Goal: Task Accomplishment & Management: Manage account settings

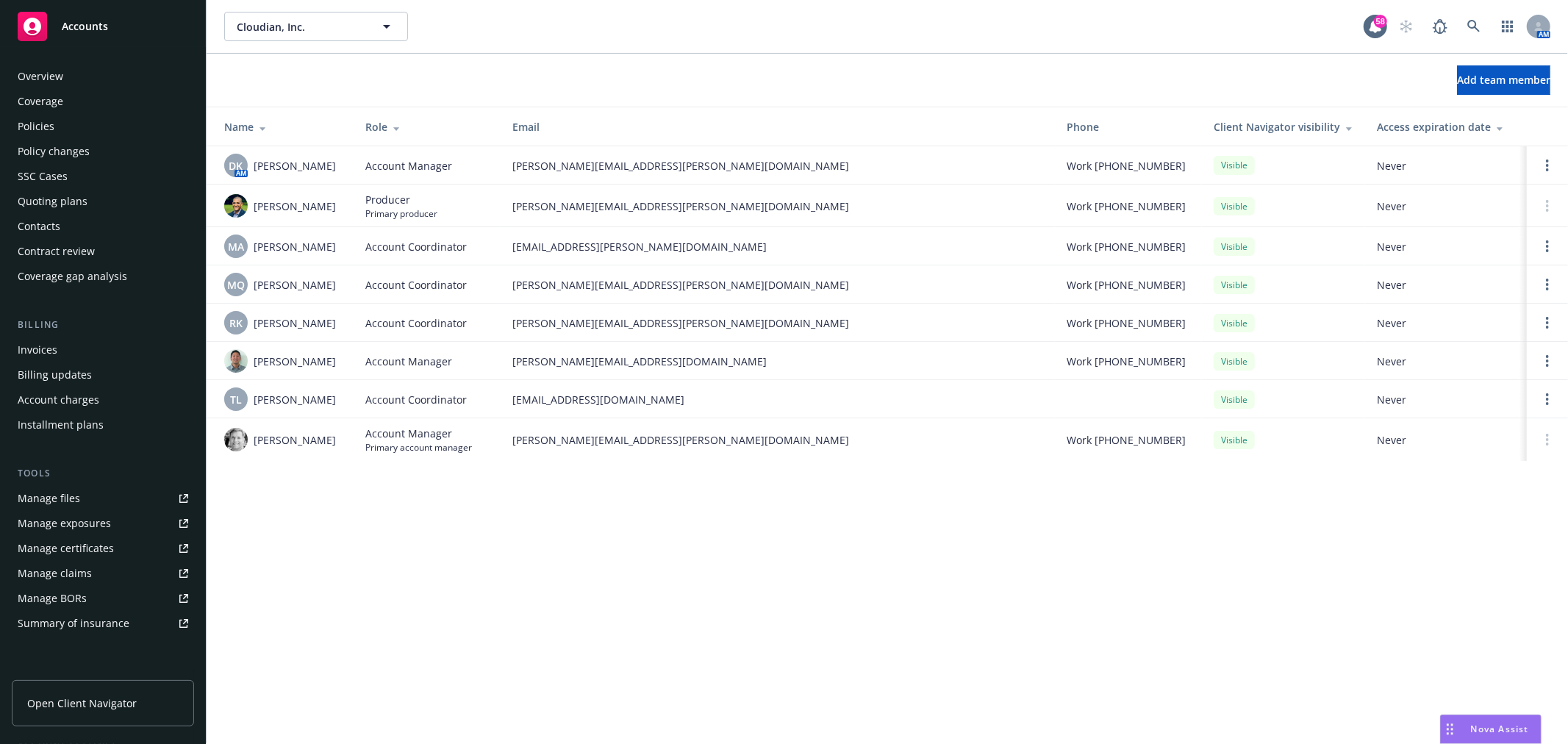
scroll to position [213, 0]
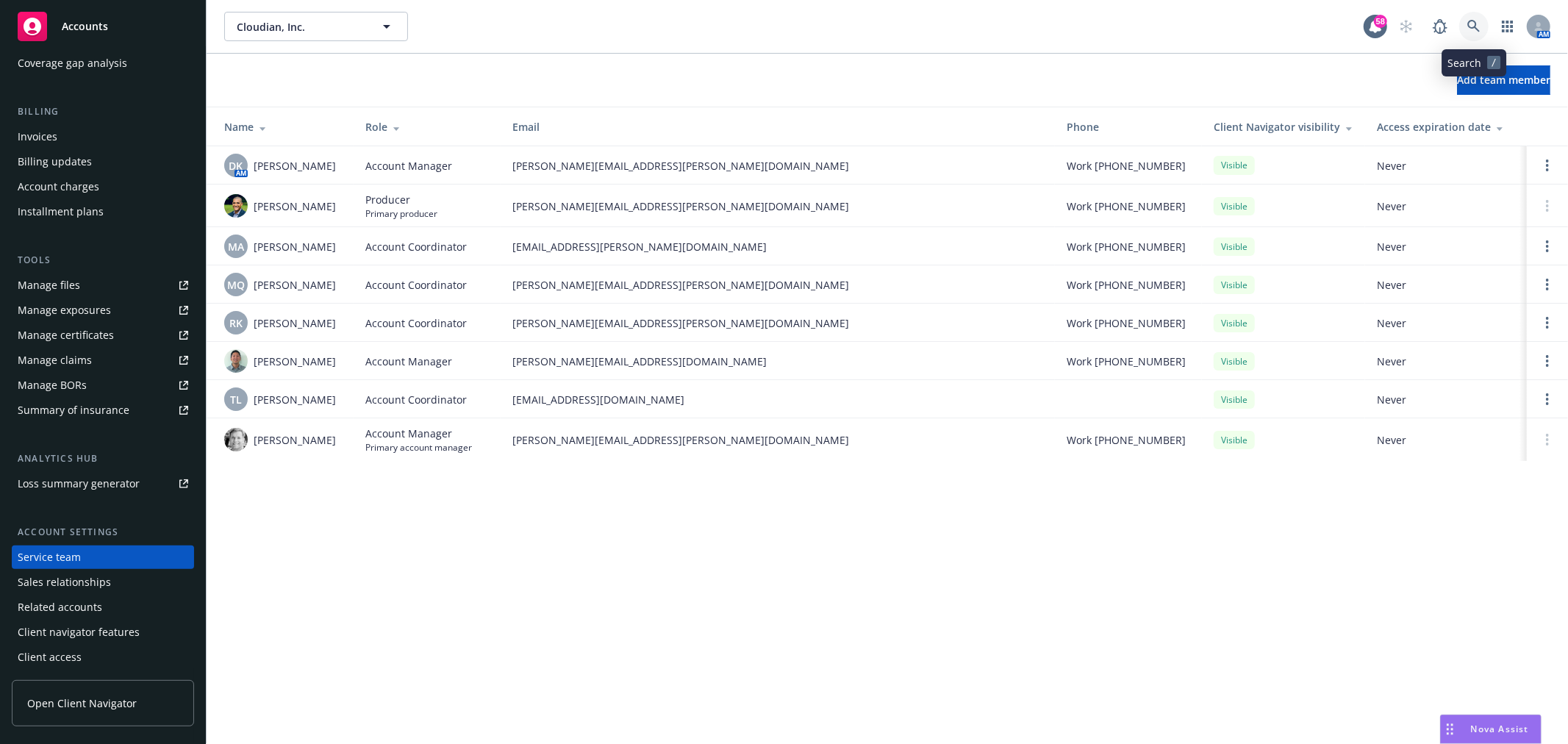
click at [1472, 25] on icon at bounding box center [1473, 26] width 14 height 14
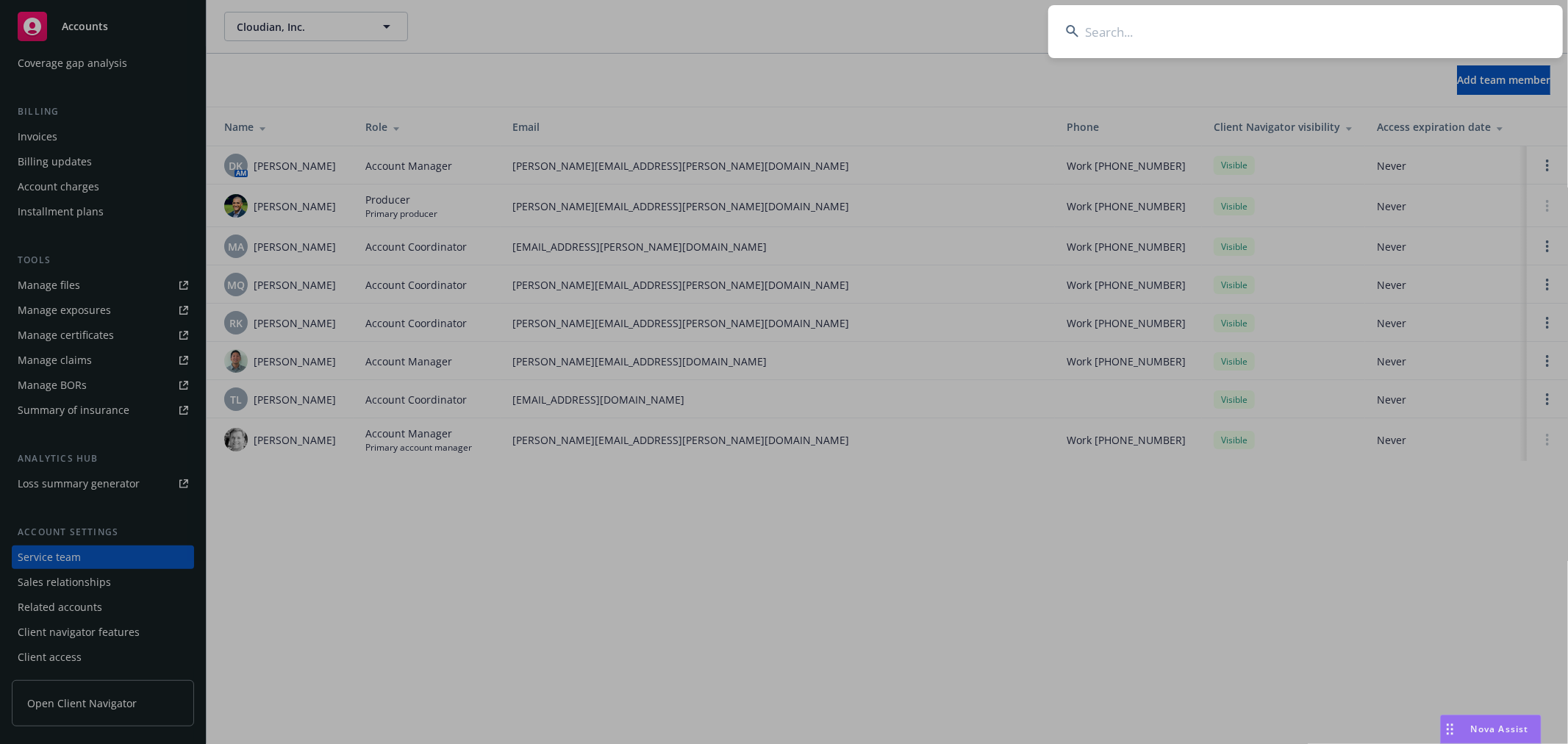
click at [1401, 39] on input at bounding box center [1305, 32] width 514 height 53
type input "orange"
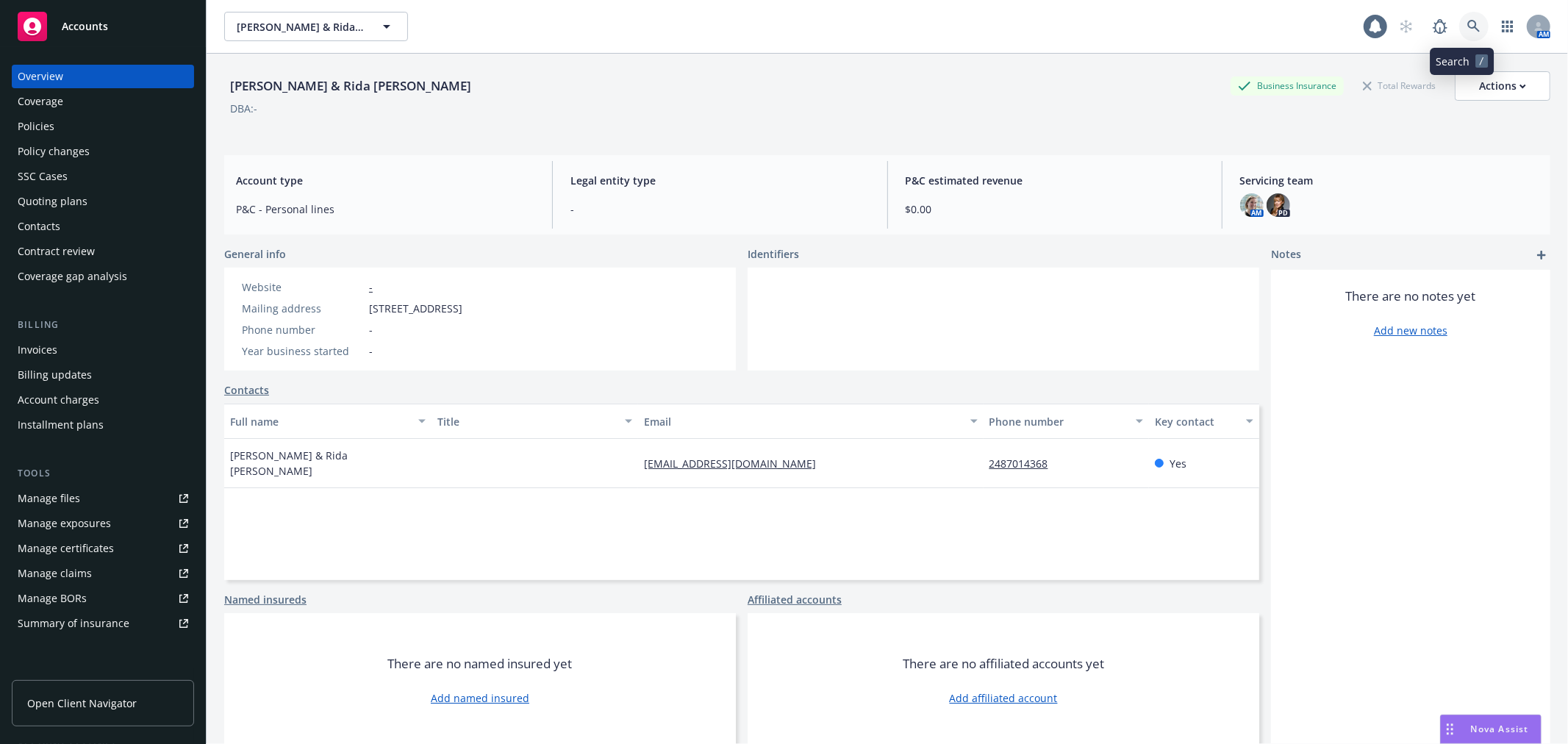
click at [1459, 16] on link at bounding box center [1473, 26] width 29 height 29
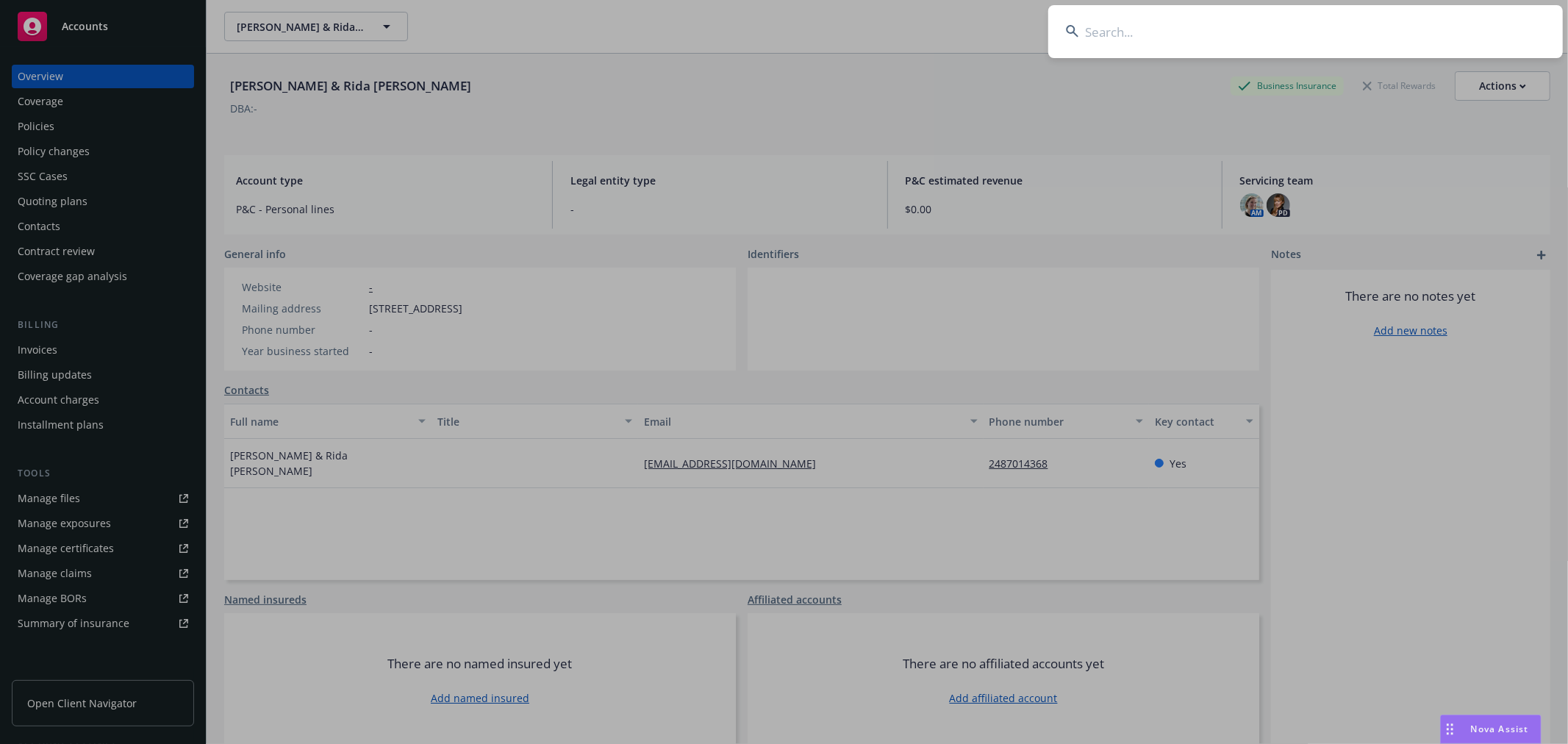
click at [1410, 17] on input at bounding box center [1305, 32] width 514 height 53
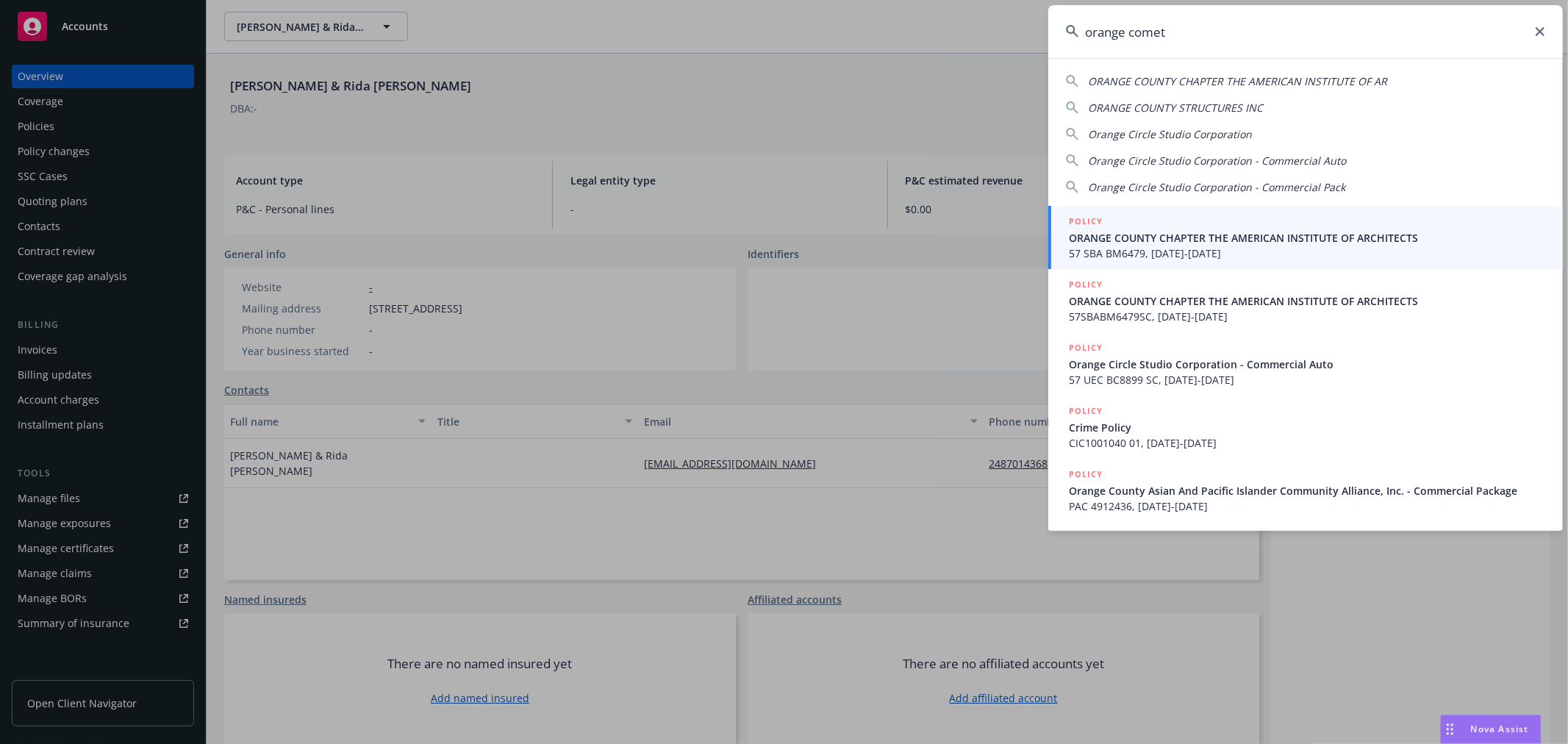
type input "orange comet"
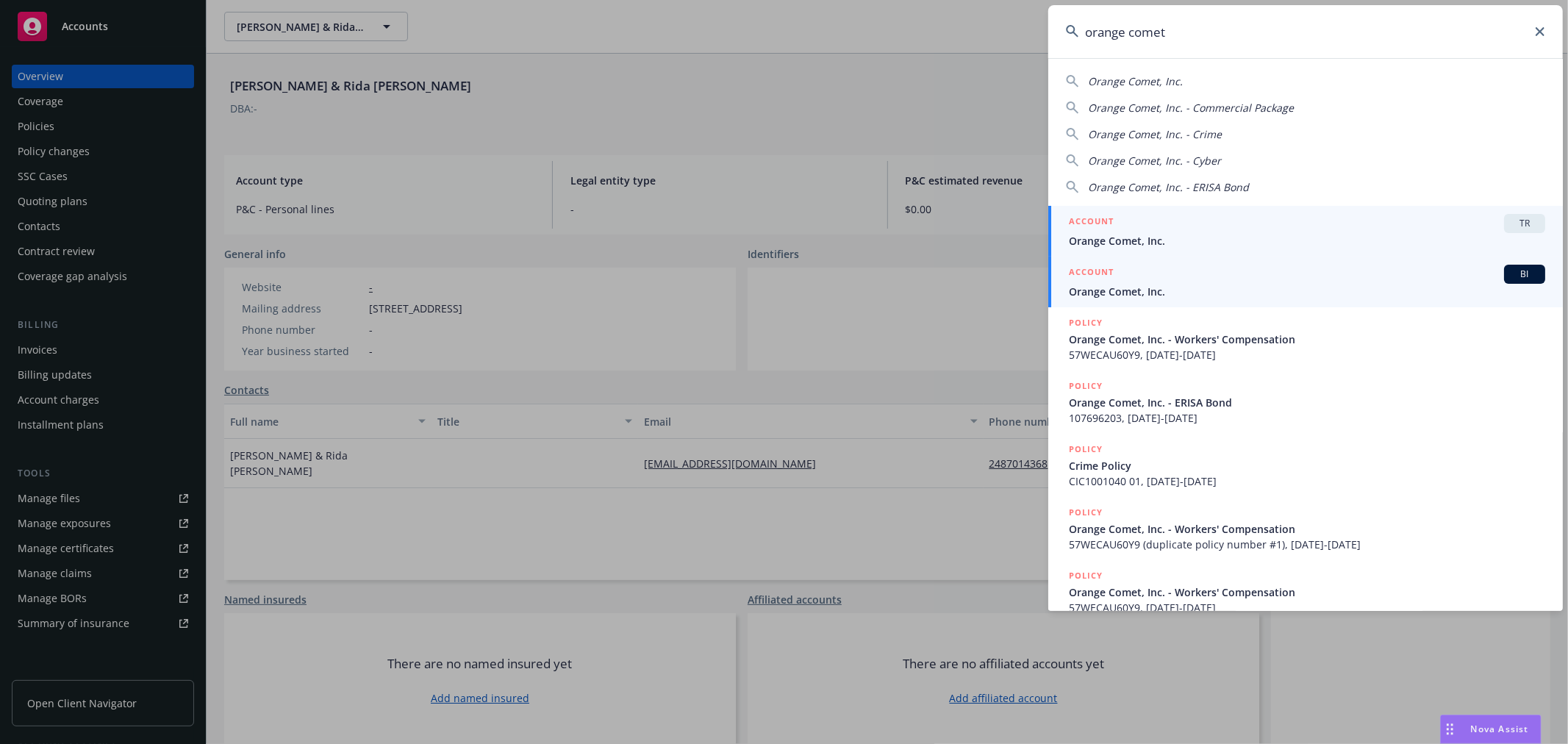
click at [1156, 281] on div "ACCOUNT BI" at bounding box center [1306, 274] width 476 height 19
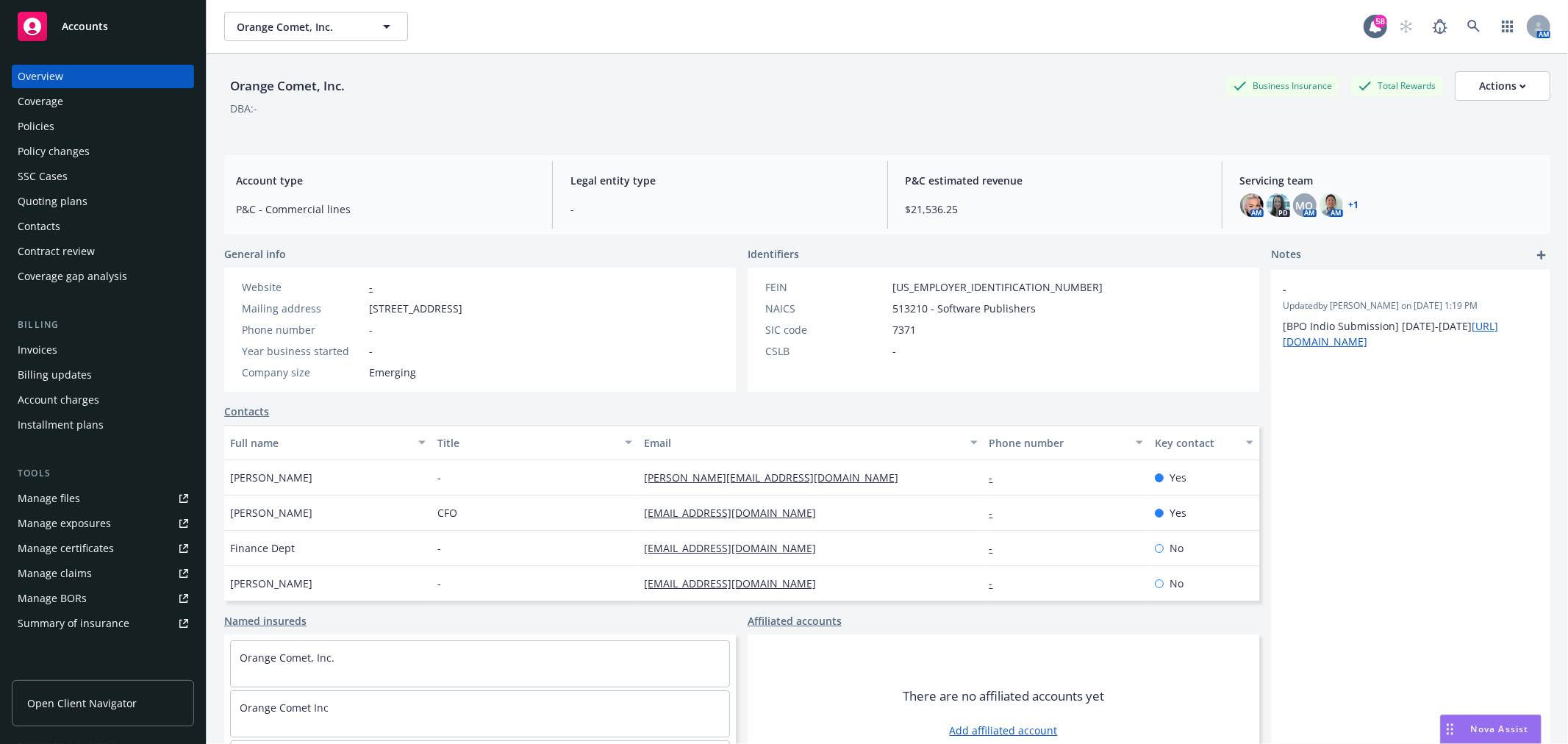
click at [99, 191] on div "Quoting plans" at bounding box center [102, 201] width 170 height 24
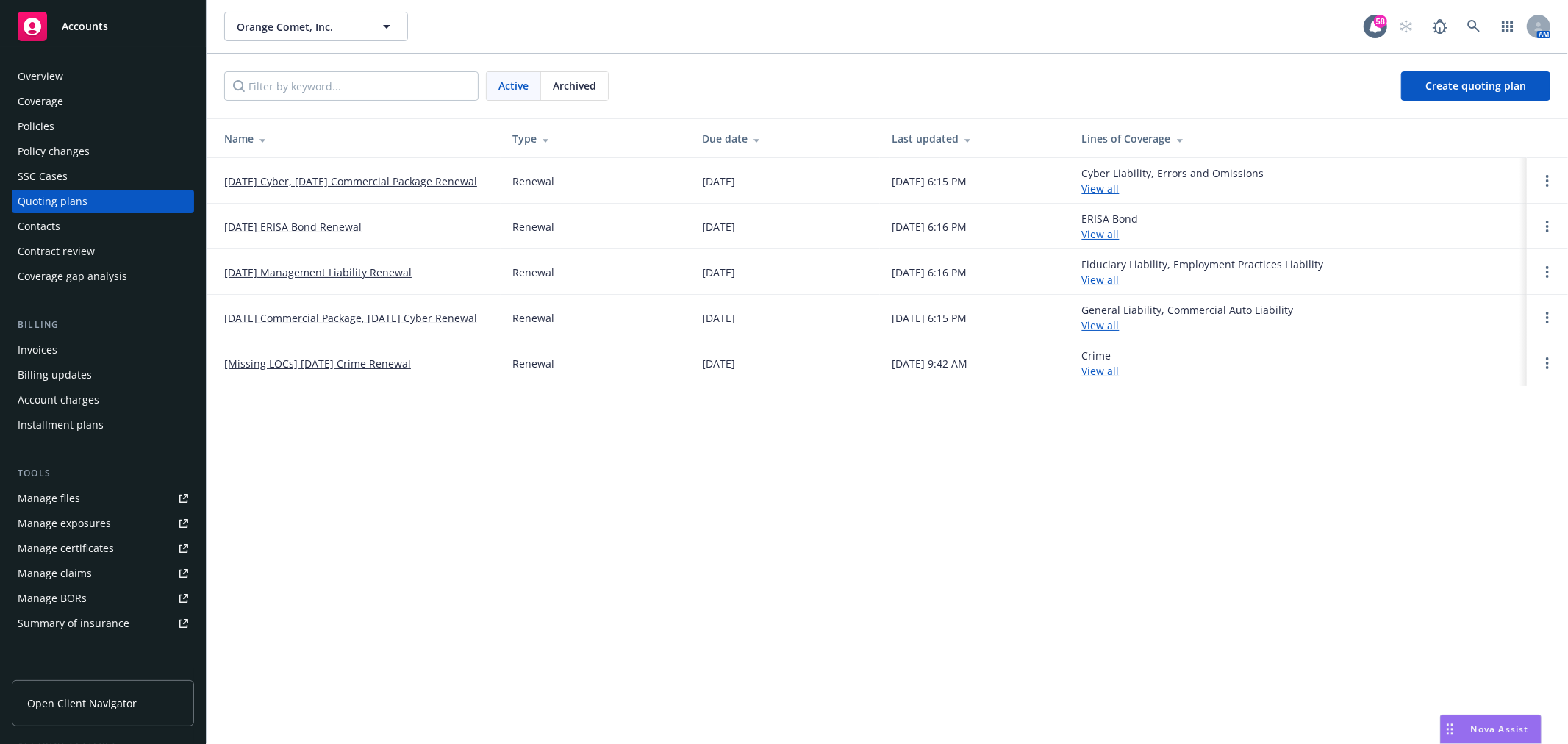
click at [294, 267] on link "08/29/25 Management Liability Renewal" at bounding box center [318, 272] width 187 height 15
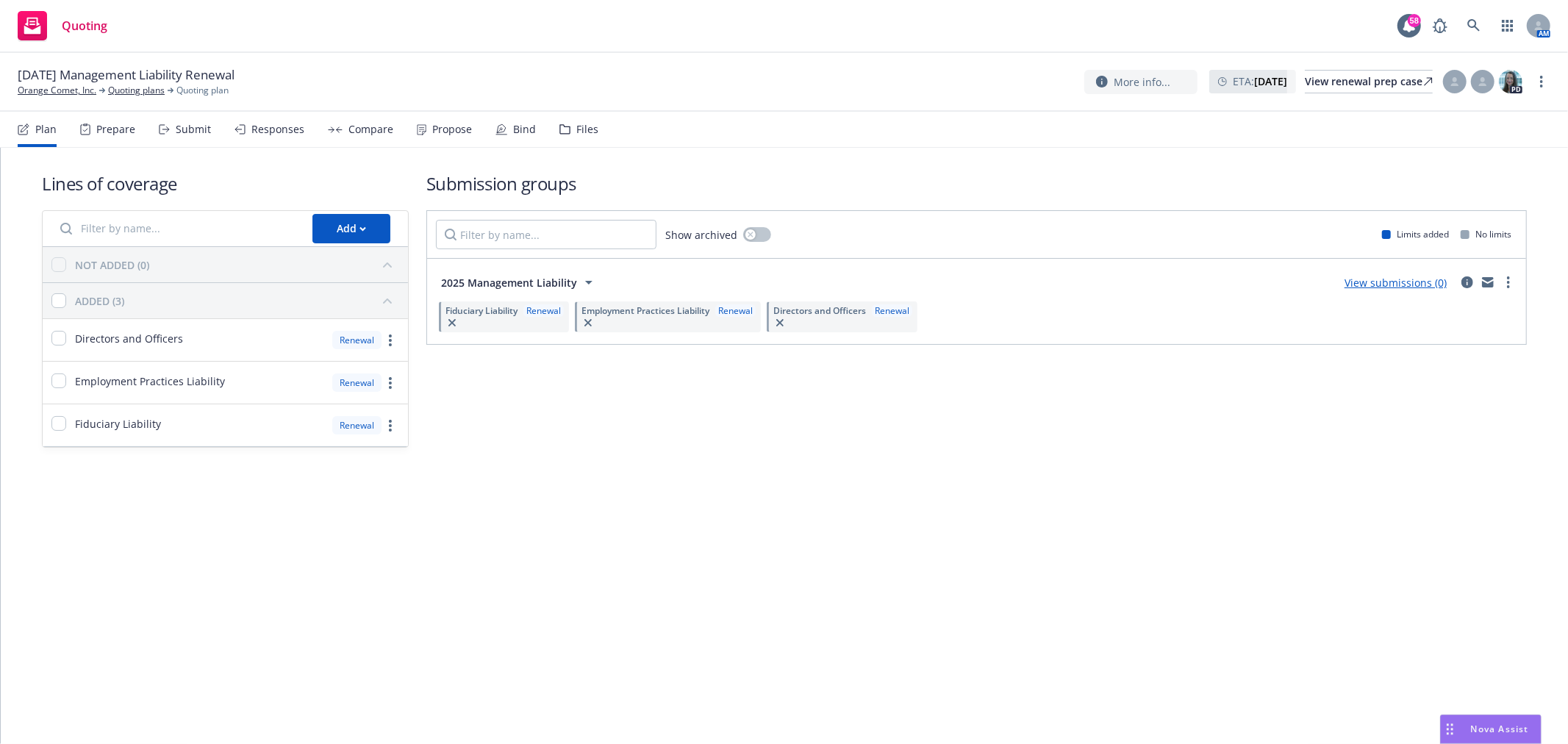
click at [564, 132] on icon at bounding box center [564, 129] width 10 height 9
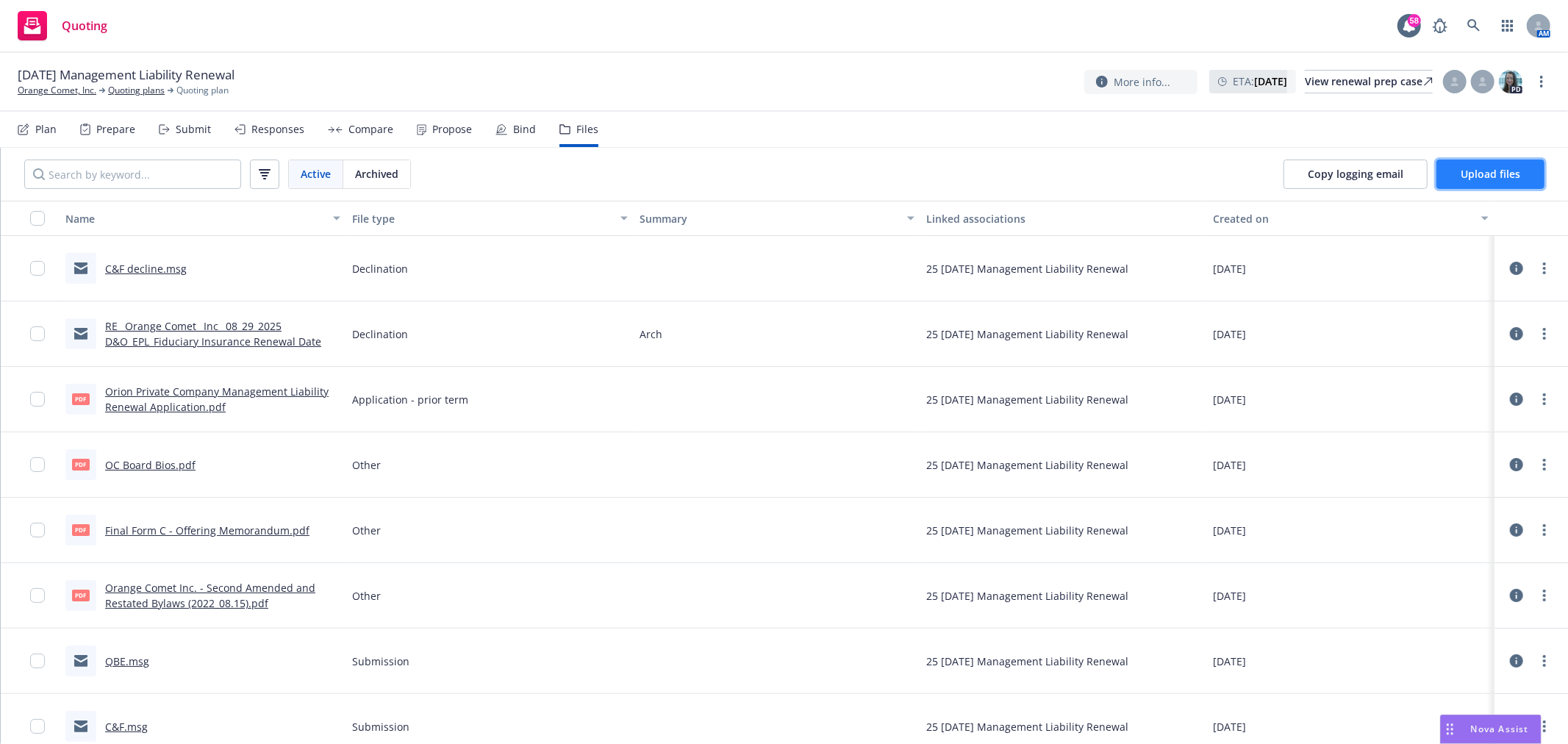
click at [1483, 171] on span "Upload files" at bounding box center [1490, 173] width 59 height 14
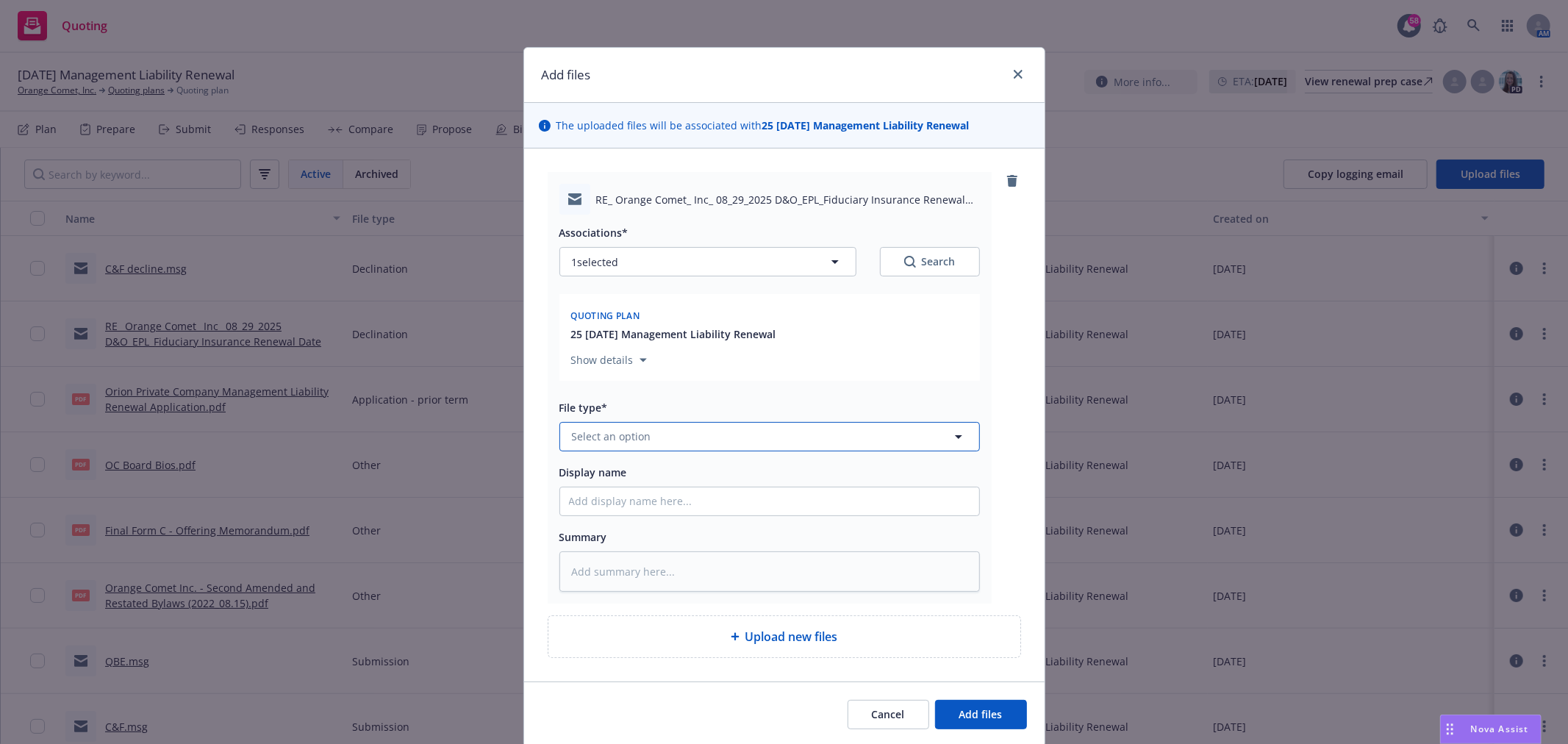
click at [665, 443] on button "Select an option" at bounding box center [770, 437] width 420 height 29
type input "Declination"
click at [632, 395] on div "Declination" at bounding box center [769, 395] width 401 height 21
click at [645, 504] on input "Display name" at bounding box center [769, 502] width 419 height 28
type textarea "x"
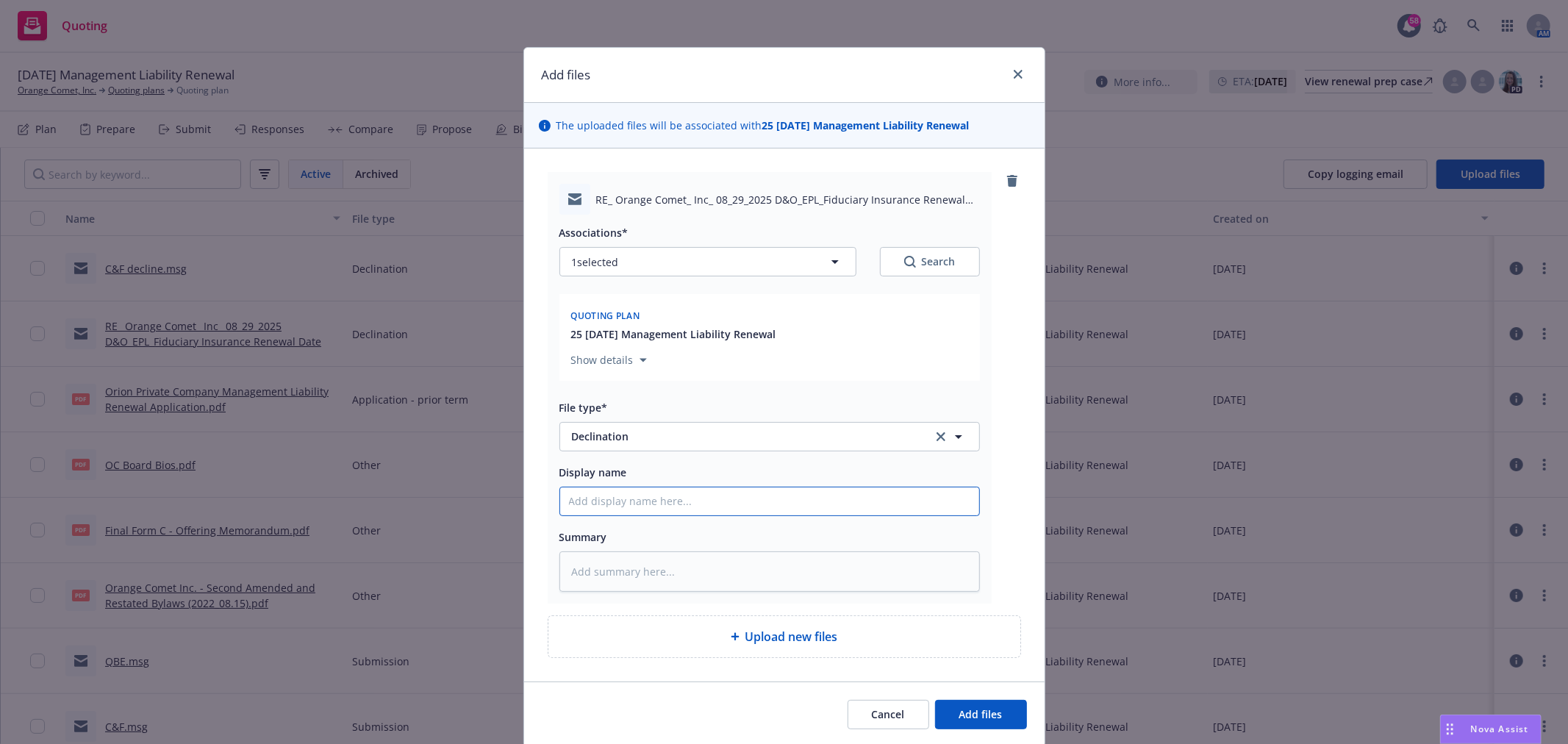
type input "S"
type textarea "x"
type input "St"
type textarea "x"
type input "Sta"
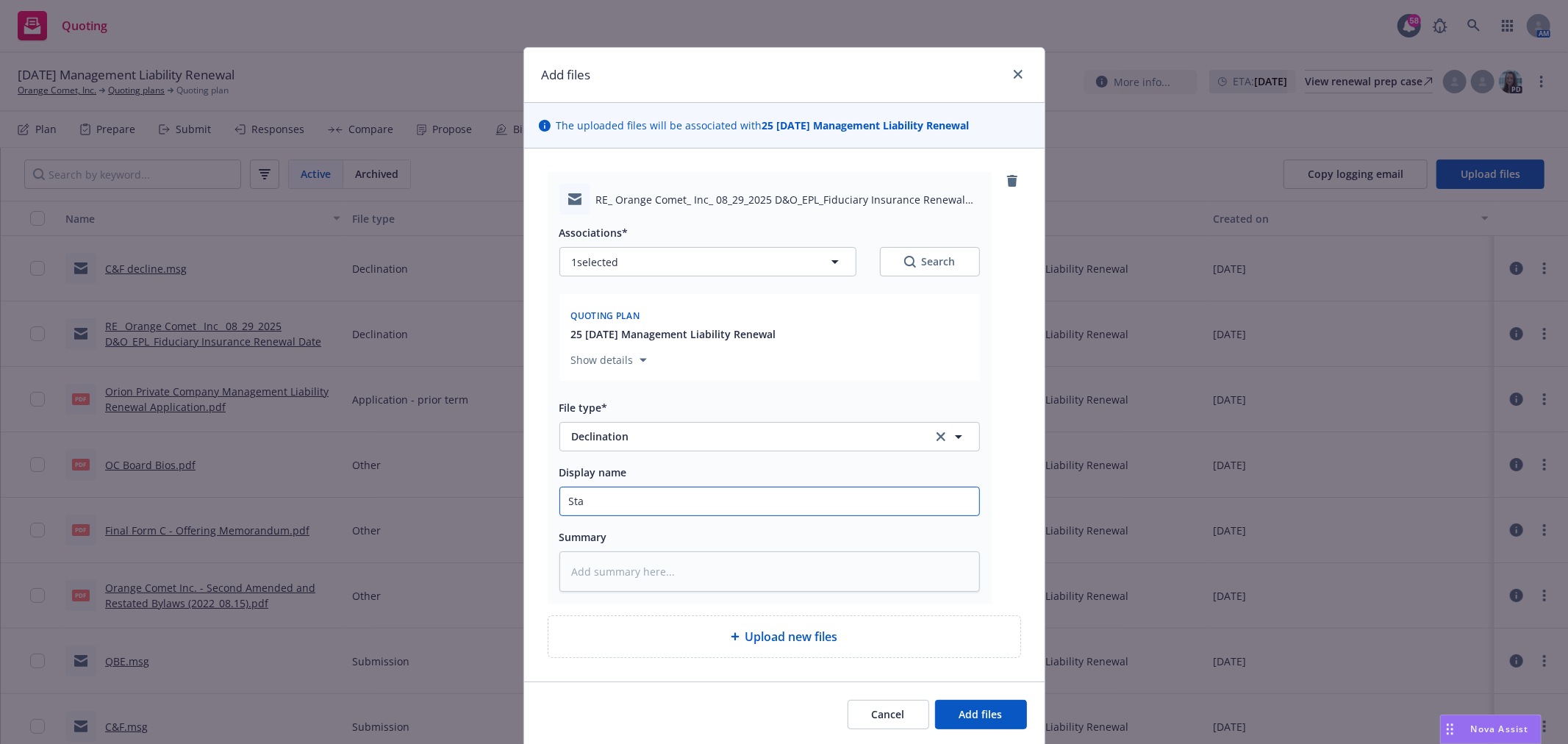
type textarea "x"
type input "Star"
type textarea "x"
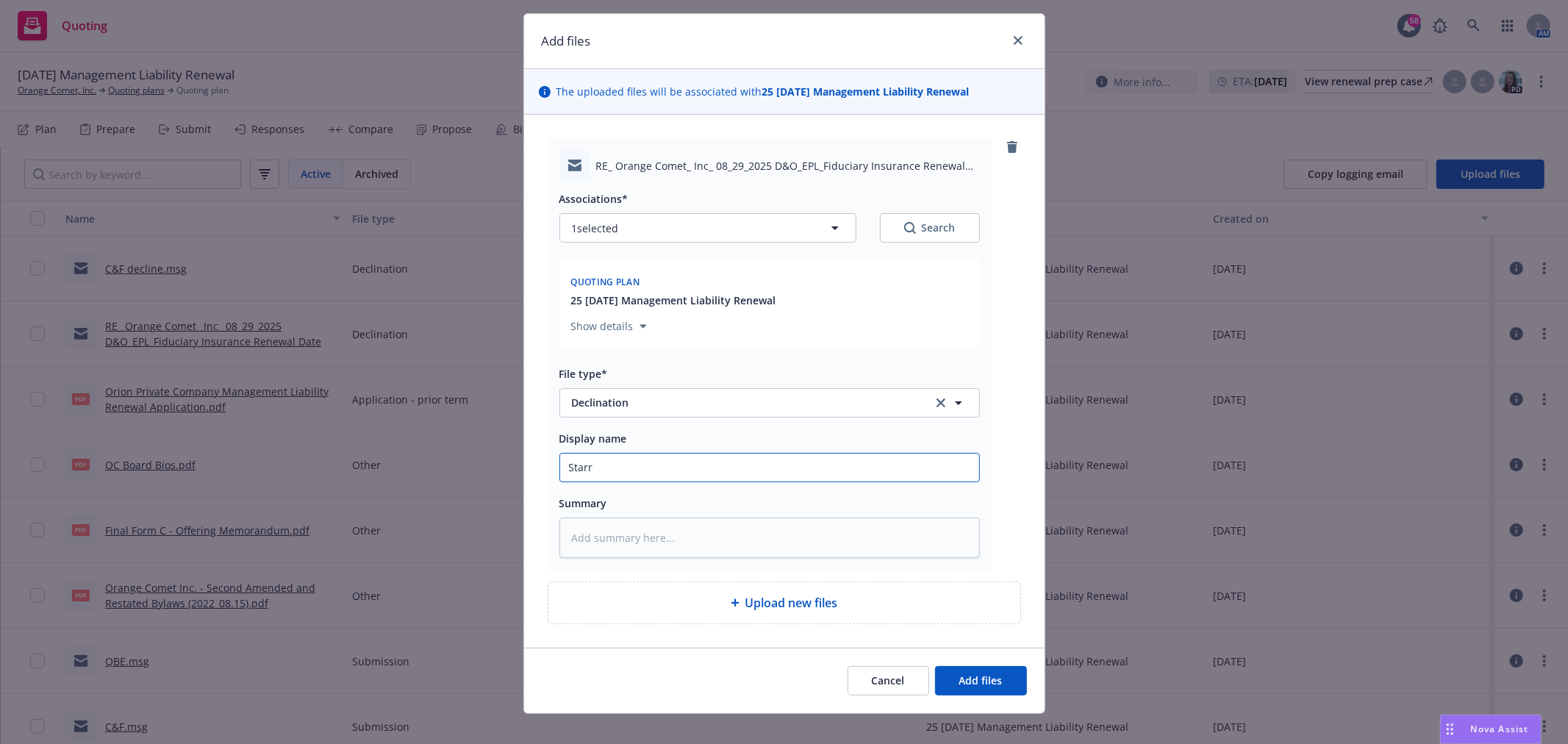
scroll to position [53, 0]
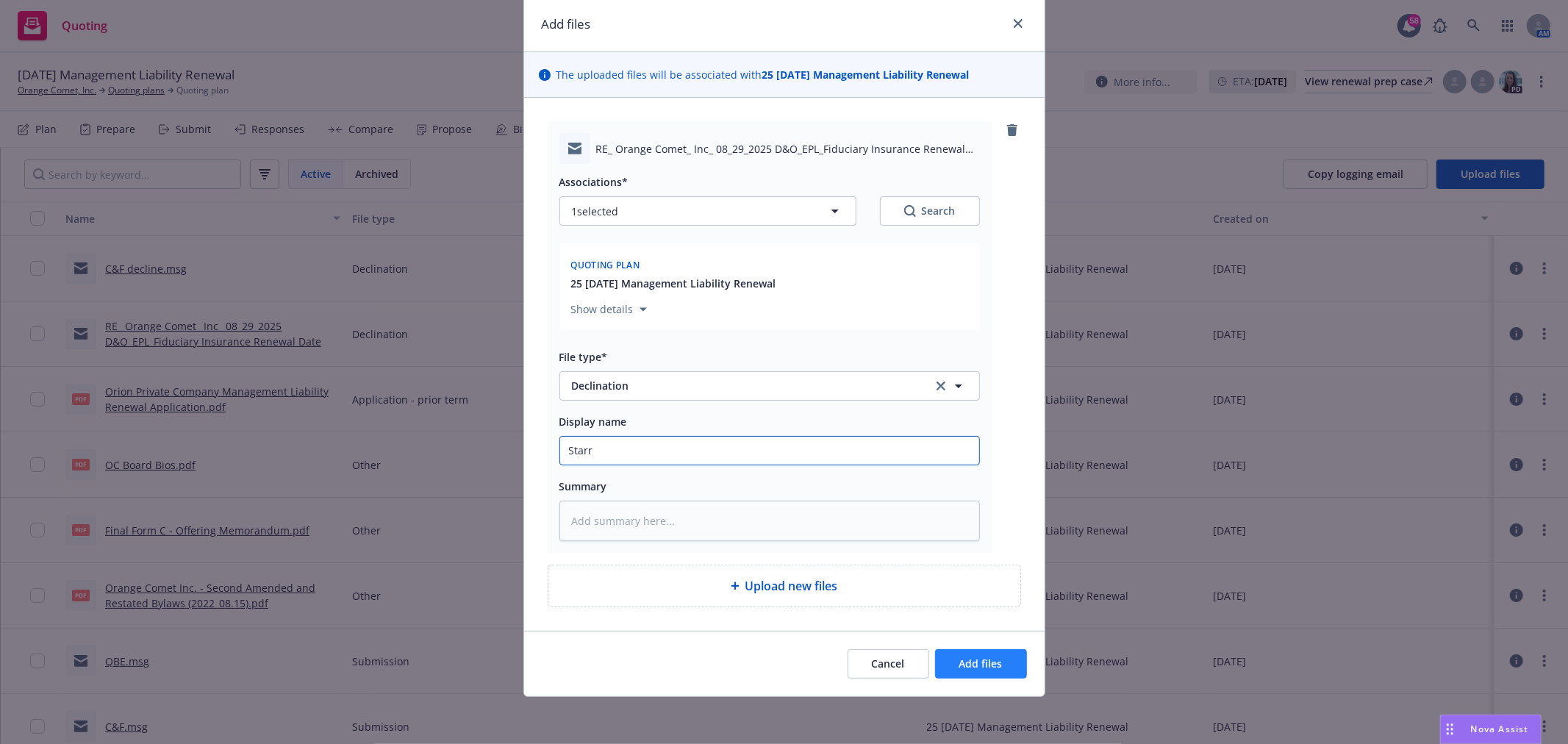
type input "Starr"
click at [987, 657] on span "Add files" at bounding box center [981, 663] width 44 height 14
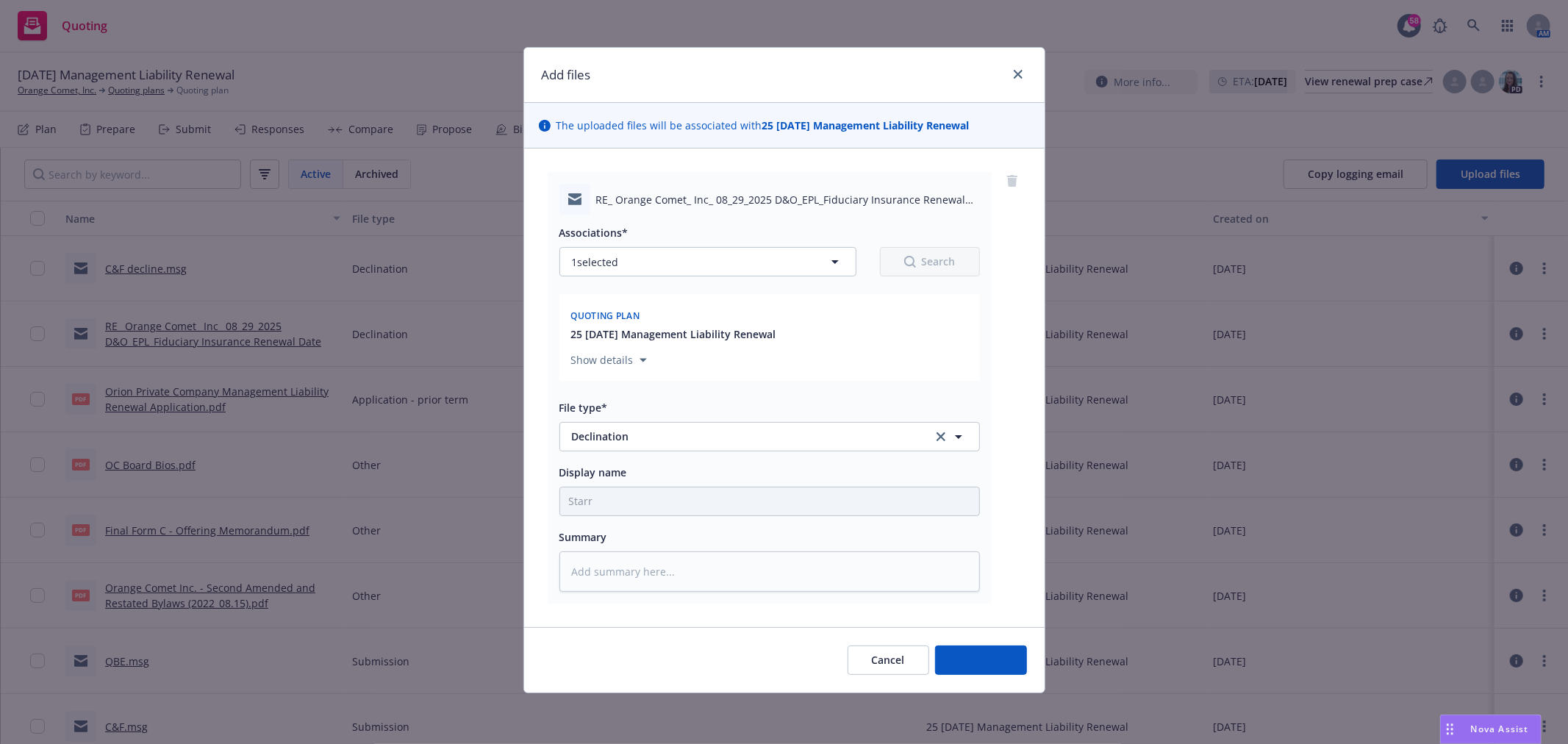
scroll to position [0, 0]
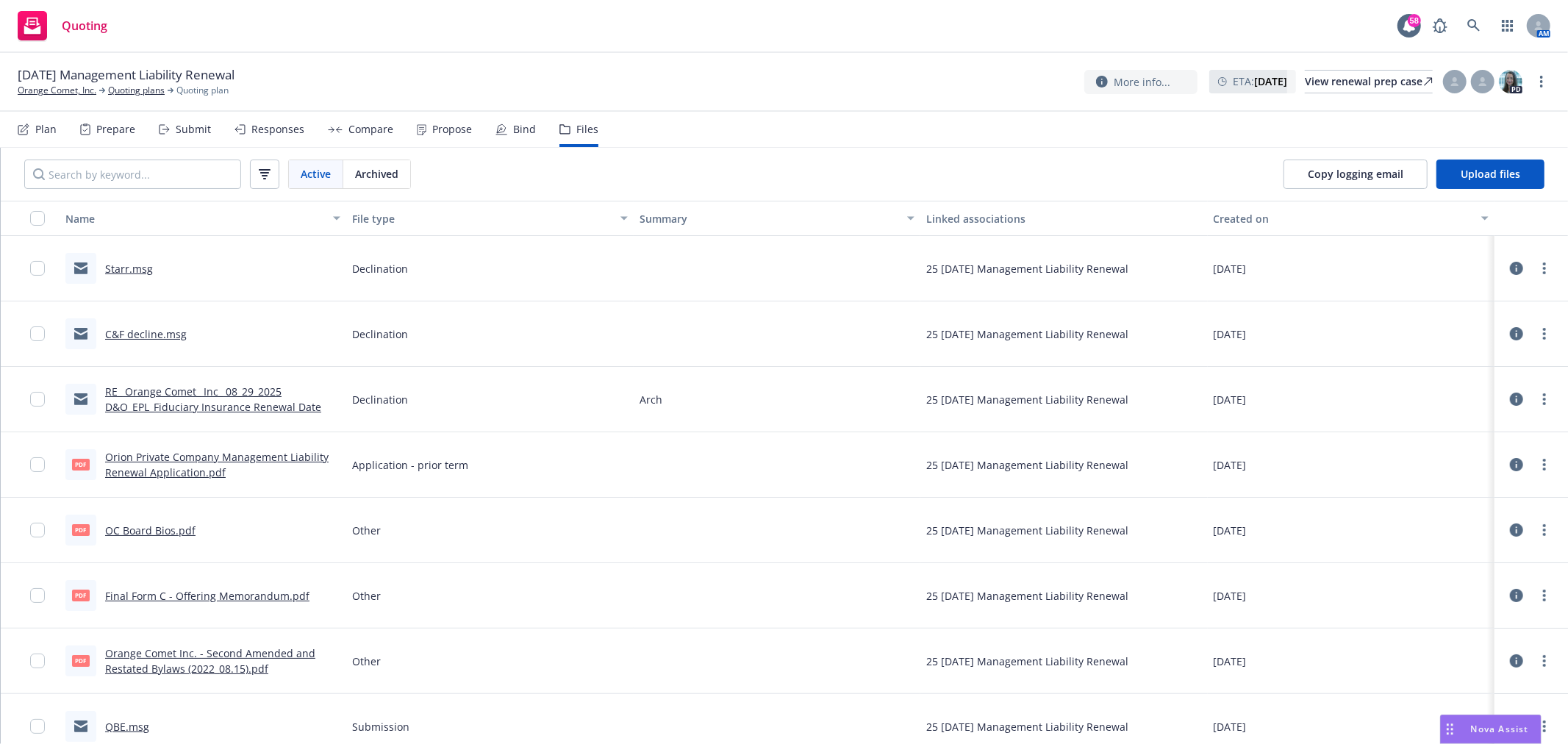
click at [1532, 408] on div at bounding box center [1531, 399] width 44 height 29
click at [1543, 400] on circle "more" at bounding box center [1543, 399] width 3 height 3
click at [1457, 483] on link "Edit" at bounding box center [1466, 488] width 147 height 29
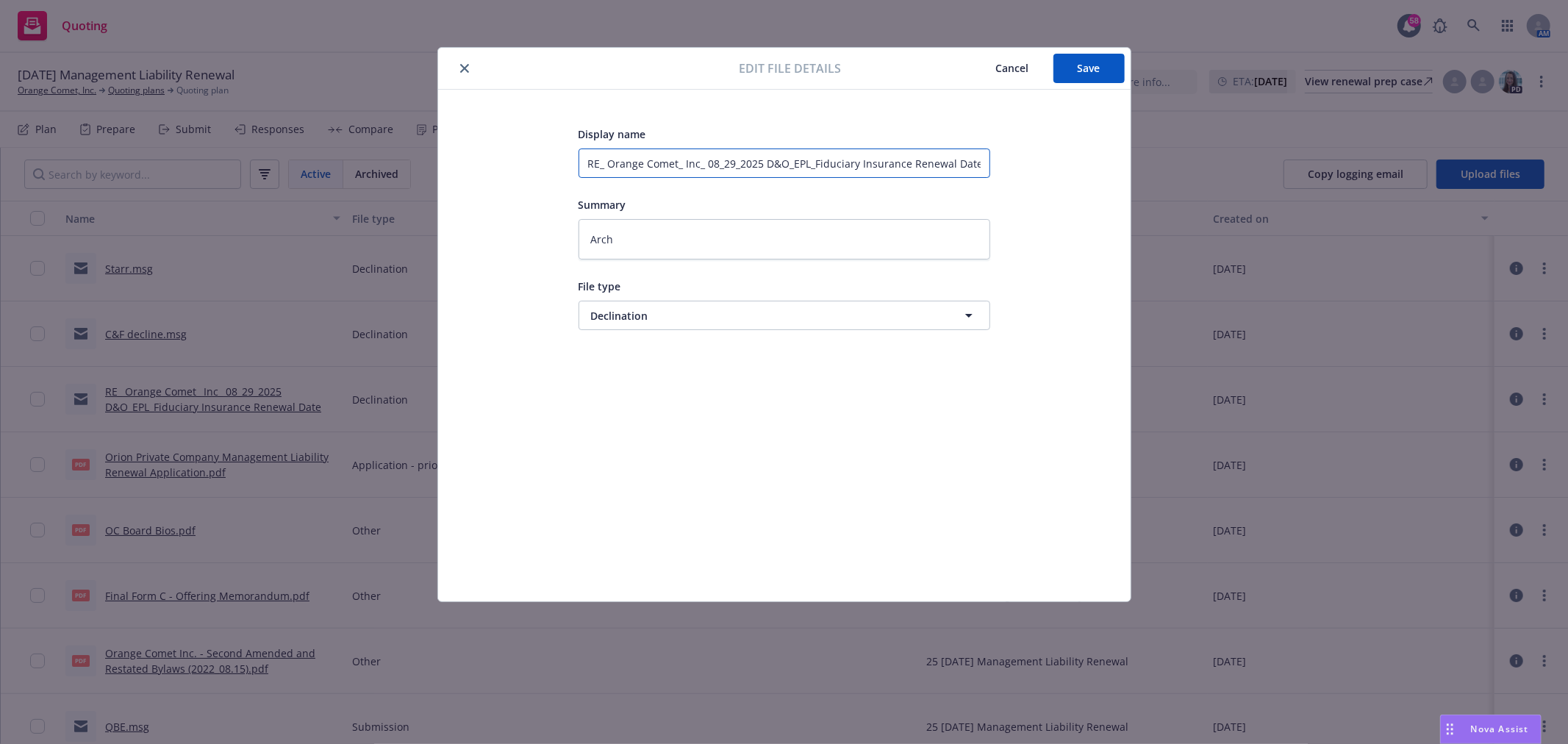
drag, startPoint x: 973, startPoint y: 167, endPoint x: 457, endPoint y: 146, distance: 516.4
click at [457, 146] on div "Display name RE_ Orange Comet_ Inc_ 08_29_2025 D&O_EPL_Fiduciary Insurance Rene…" at bounding box center [784, 346] width 693 height 512
type textarea "x"
type input "D"
type textarea "x"
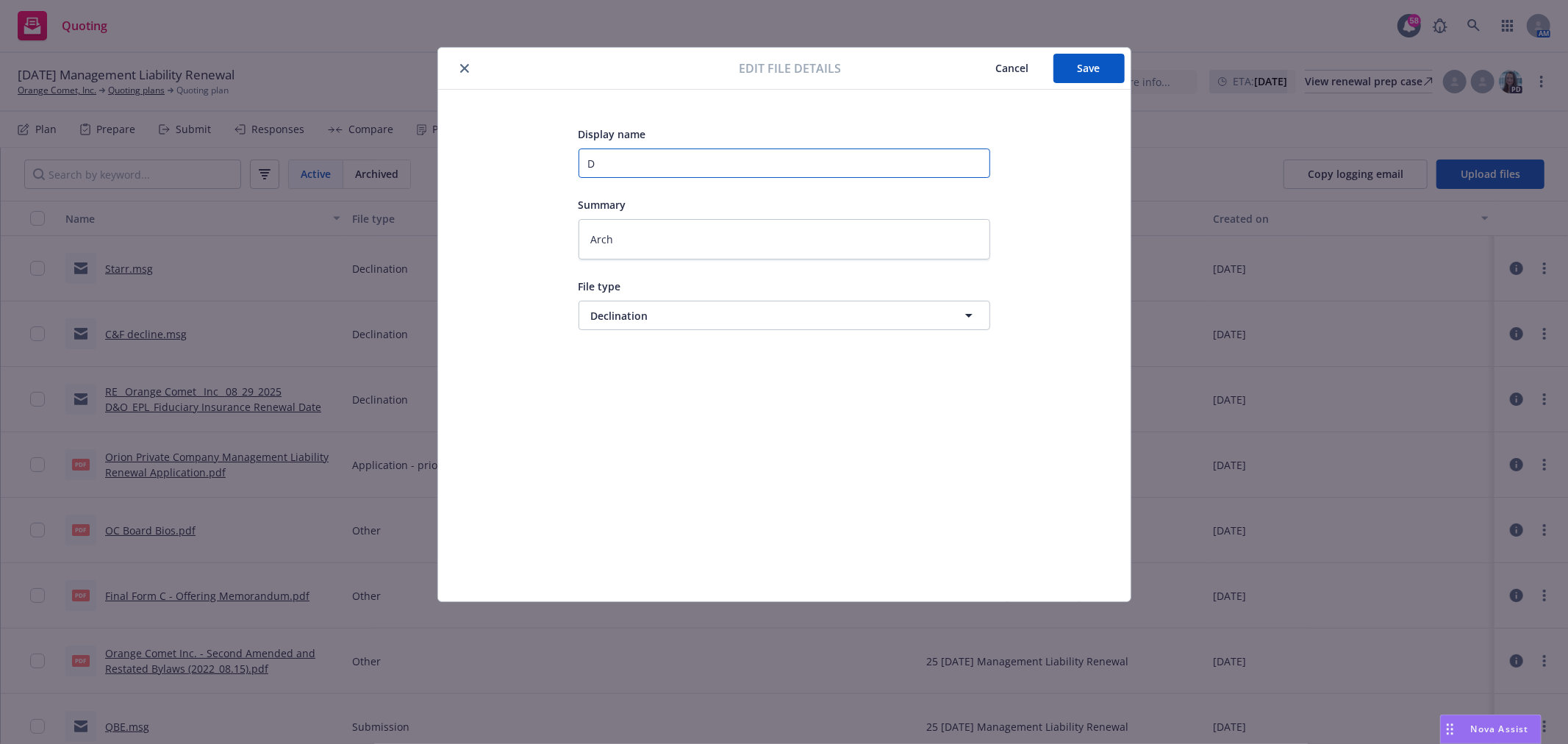
type input "De"
type textarea "x"
type input "Dec"
type textarea "x"
type input "Decl"
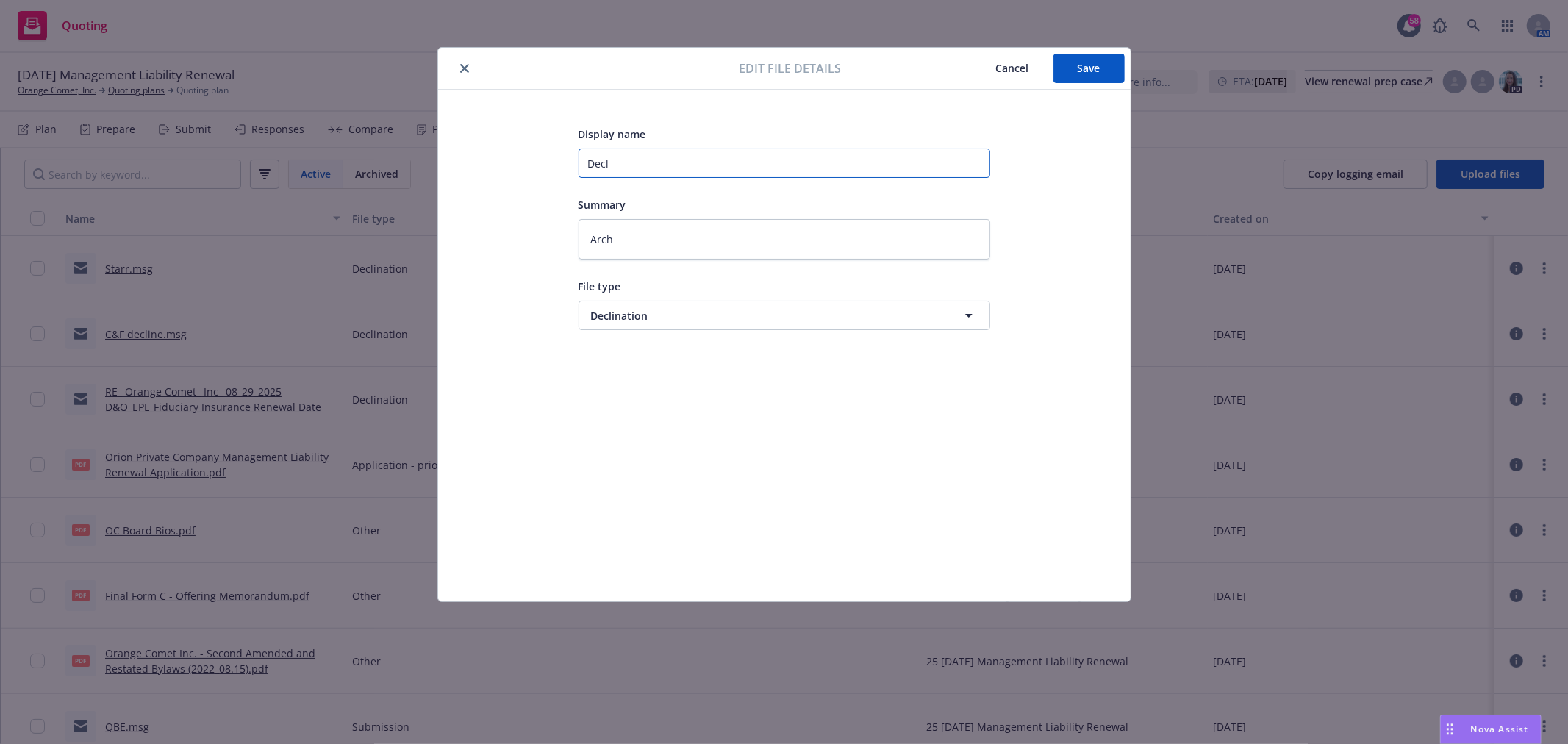
type textarea "x"
type input "Decli"
type textarea "x"
type input "Declin"
type textarea "x"
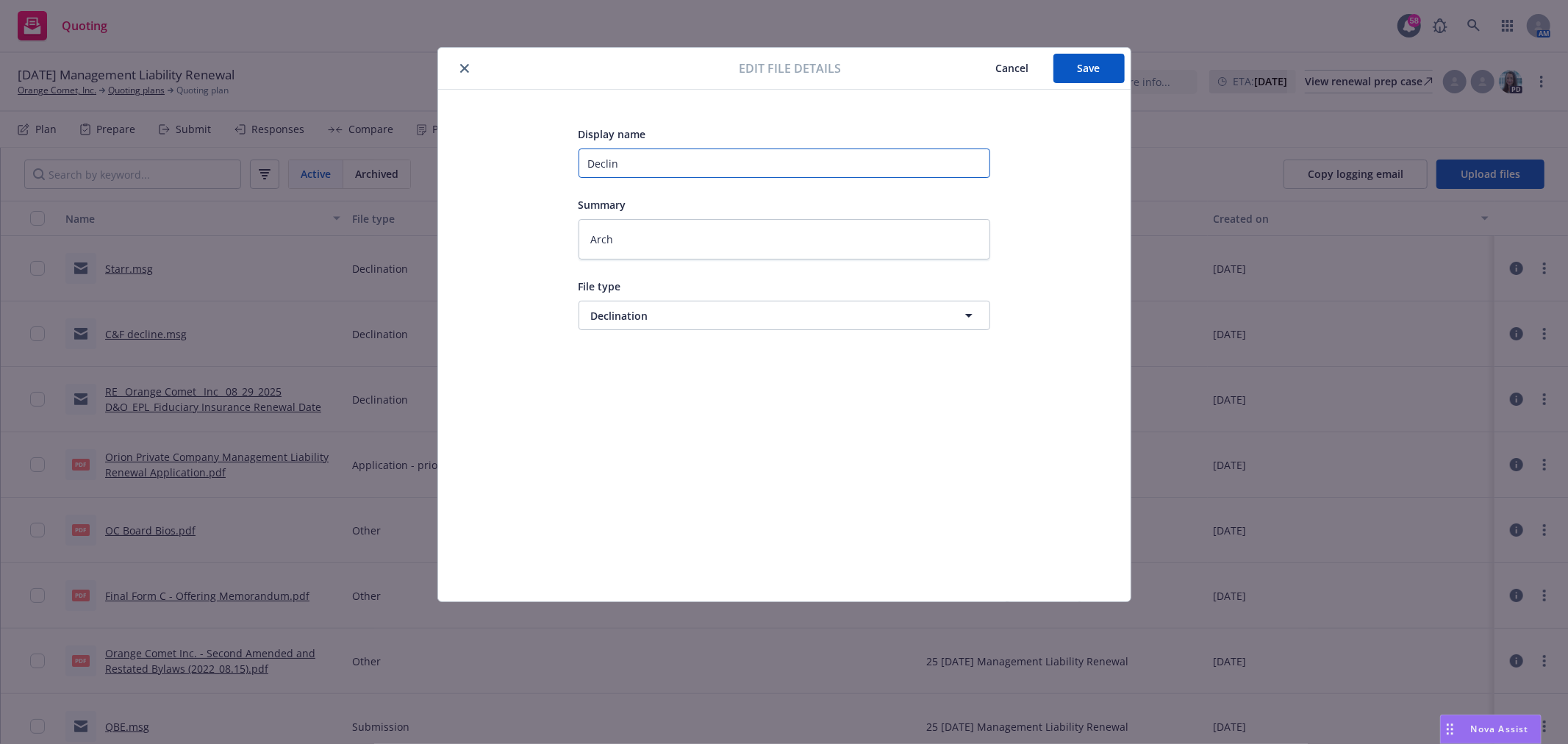
type input "Declina"
type textarea "x"
type input "Declinati"
type textarea "x"
type input "Declinatio"
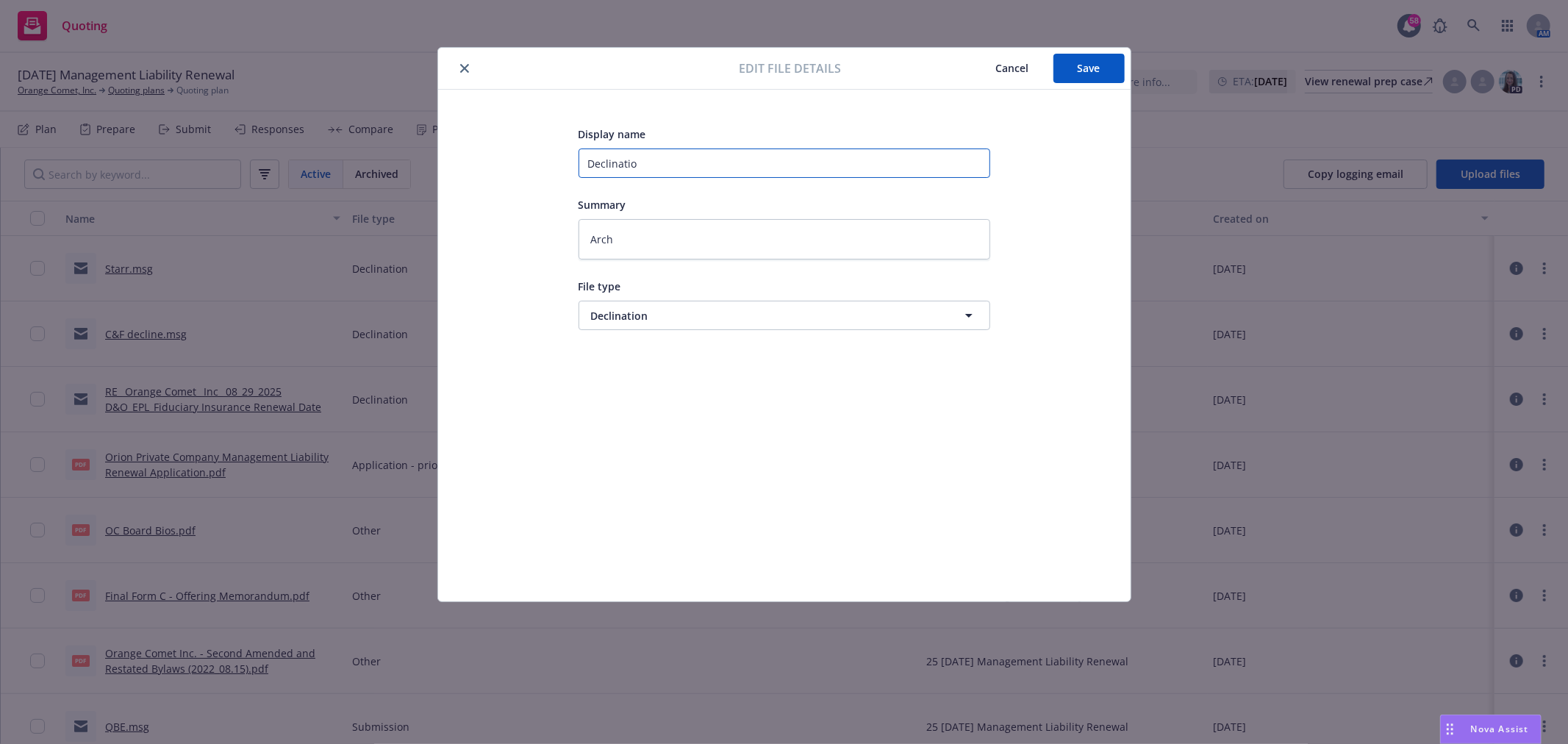
type textarea "x"
type input "Declination"
click at [1081, 61] on span "Save" at bounding box center [1088, 67] width 23 height 14
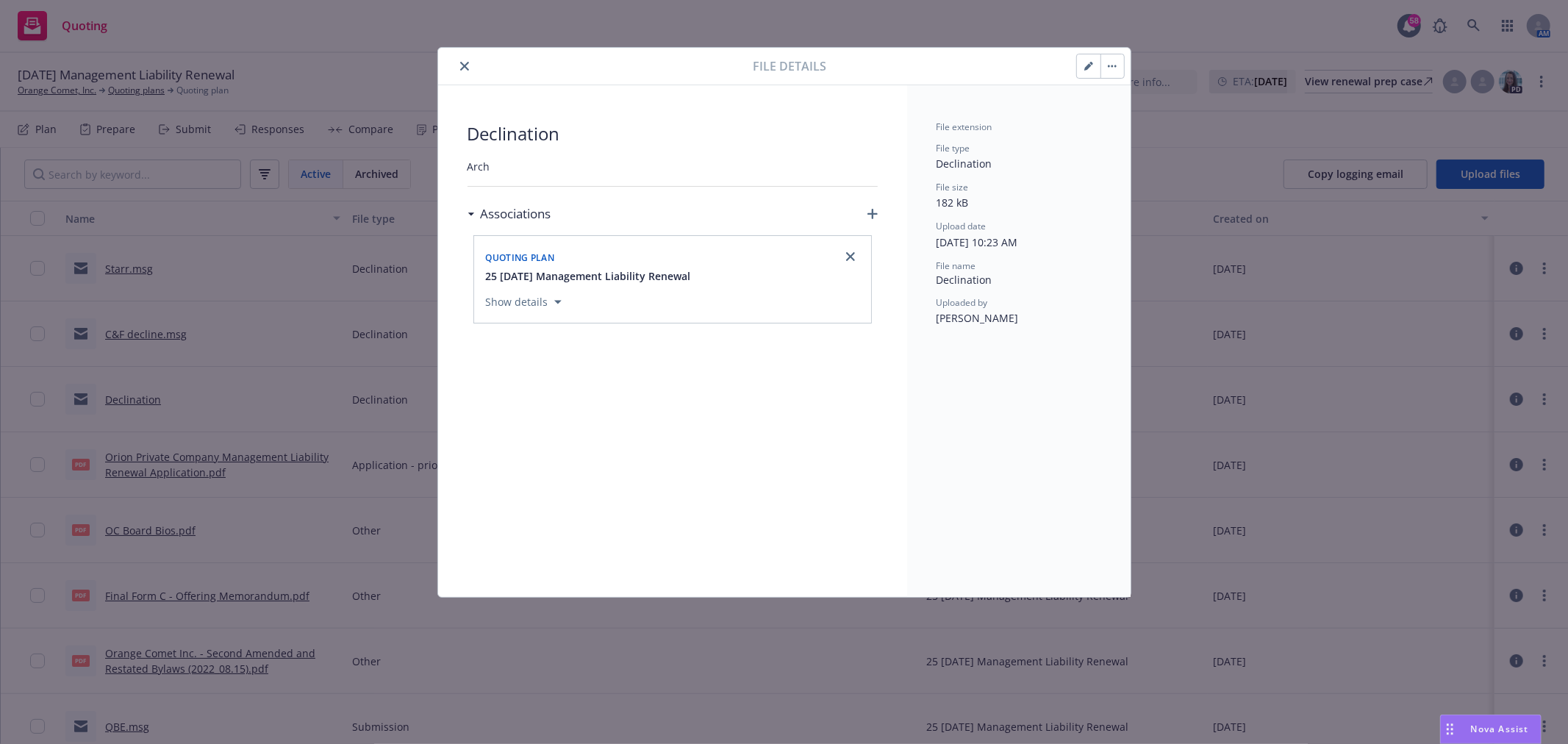
click at [1092, 65] on button "button" at bounding box center [1088, 66] width 24 height 24
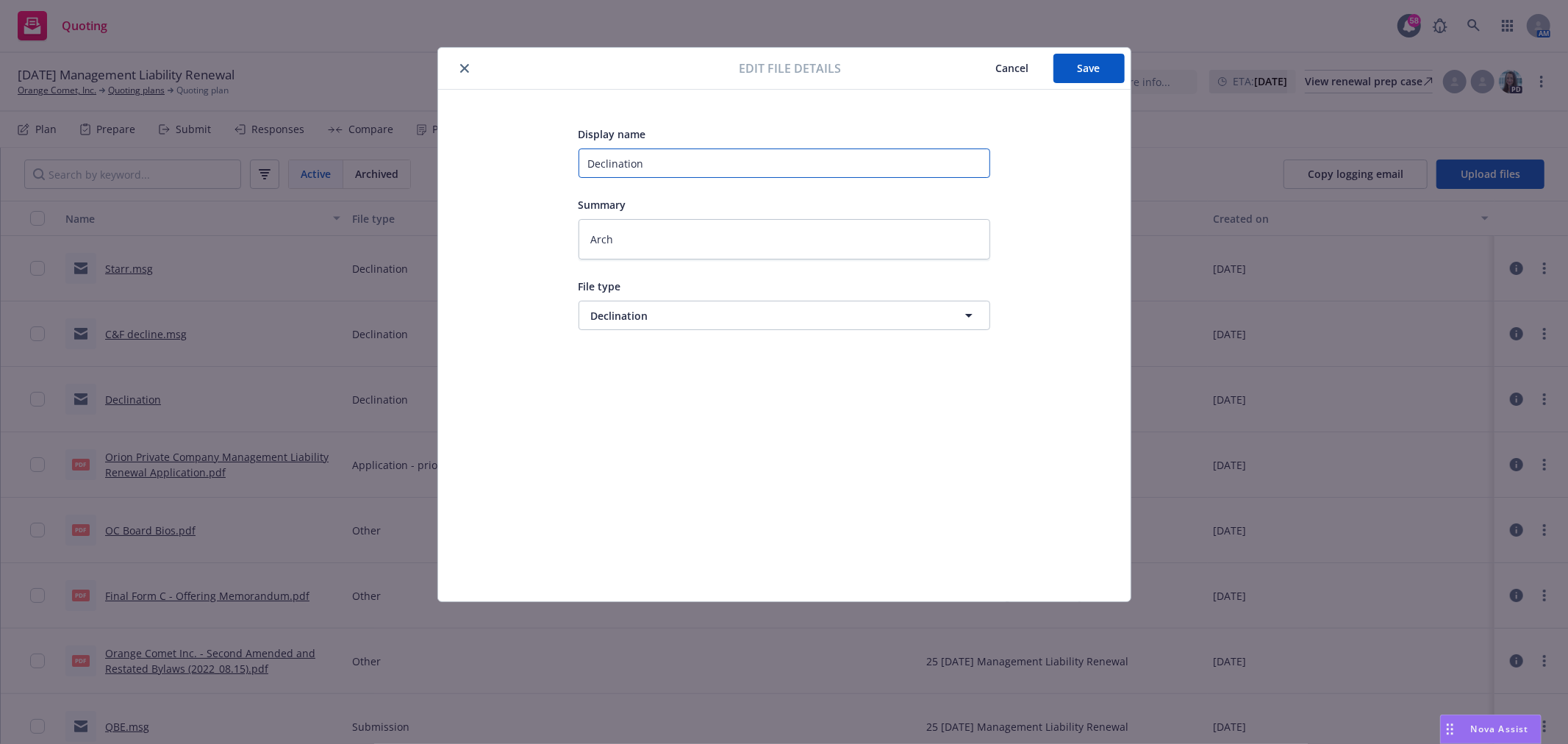
drag, startPoint x: 732, startPoint y: 169, endPoint x: 501, endPoint y: 152, distance: 231.6
click at [501, 152] on div "Display name Declination Summary Arch File type Declination Declination" at bounding box center [784, 345] width 633 height 442
type textarea "x"
type input "A"
type textarea "x"
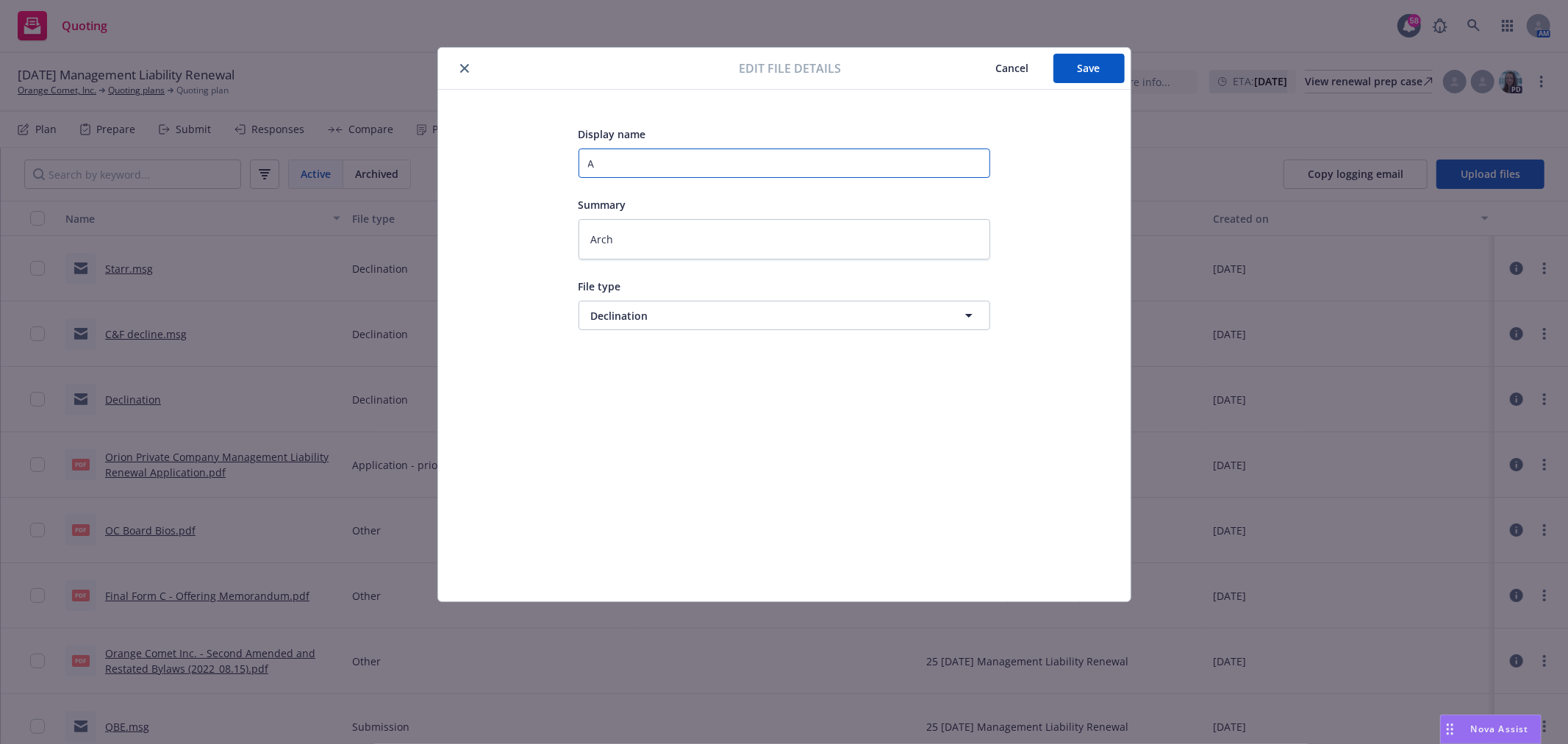
type input "Ar"
type textarea "x"
type input "Arc"
type textarea "x"
type input "Arch"
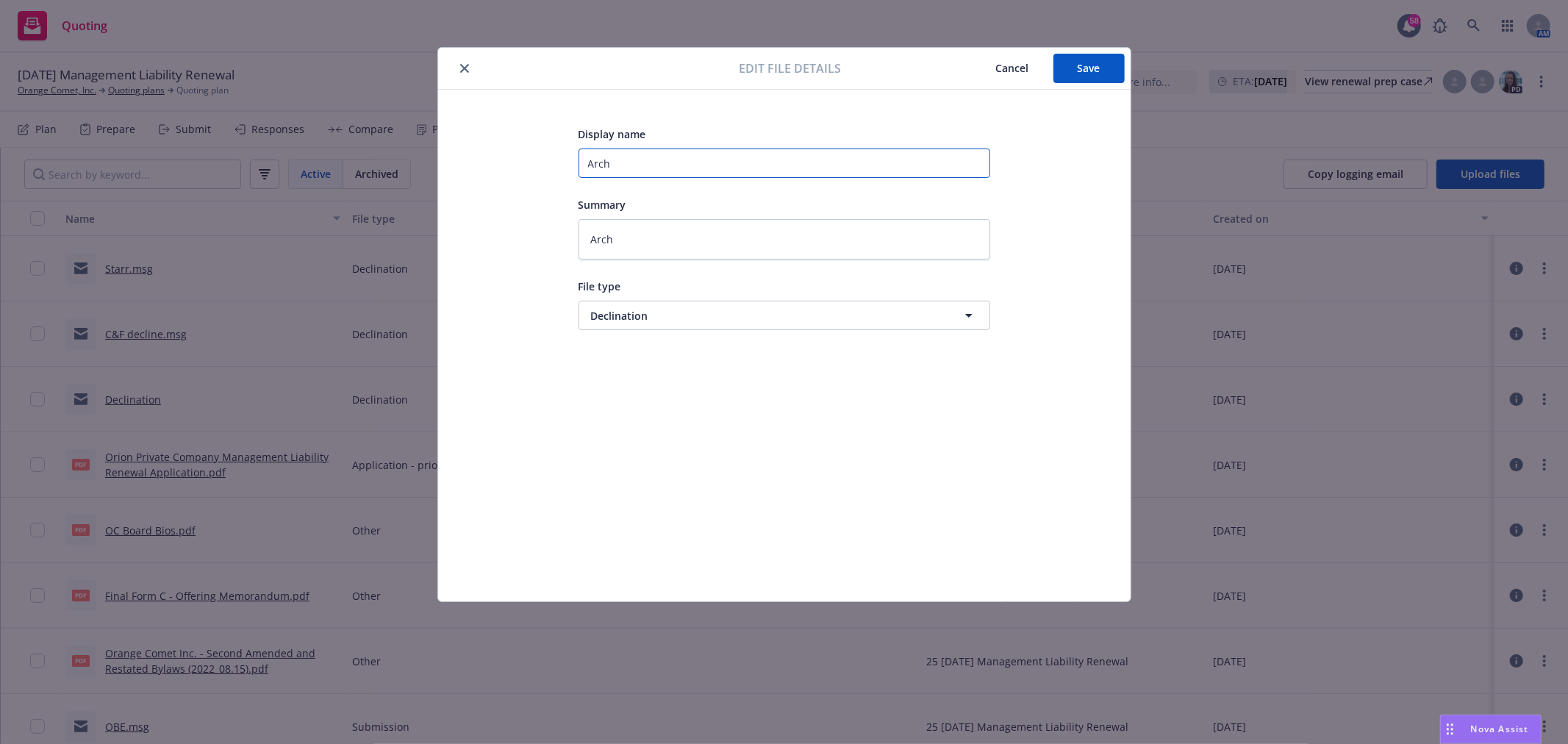
type textarea "x"
type input "Arch"
type textarea "x"
type input "Arch D"
type textarea "x"
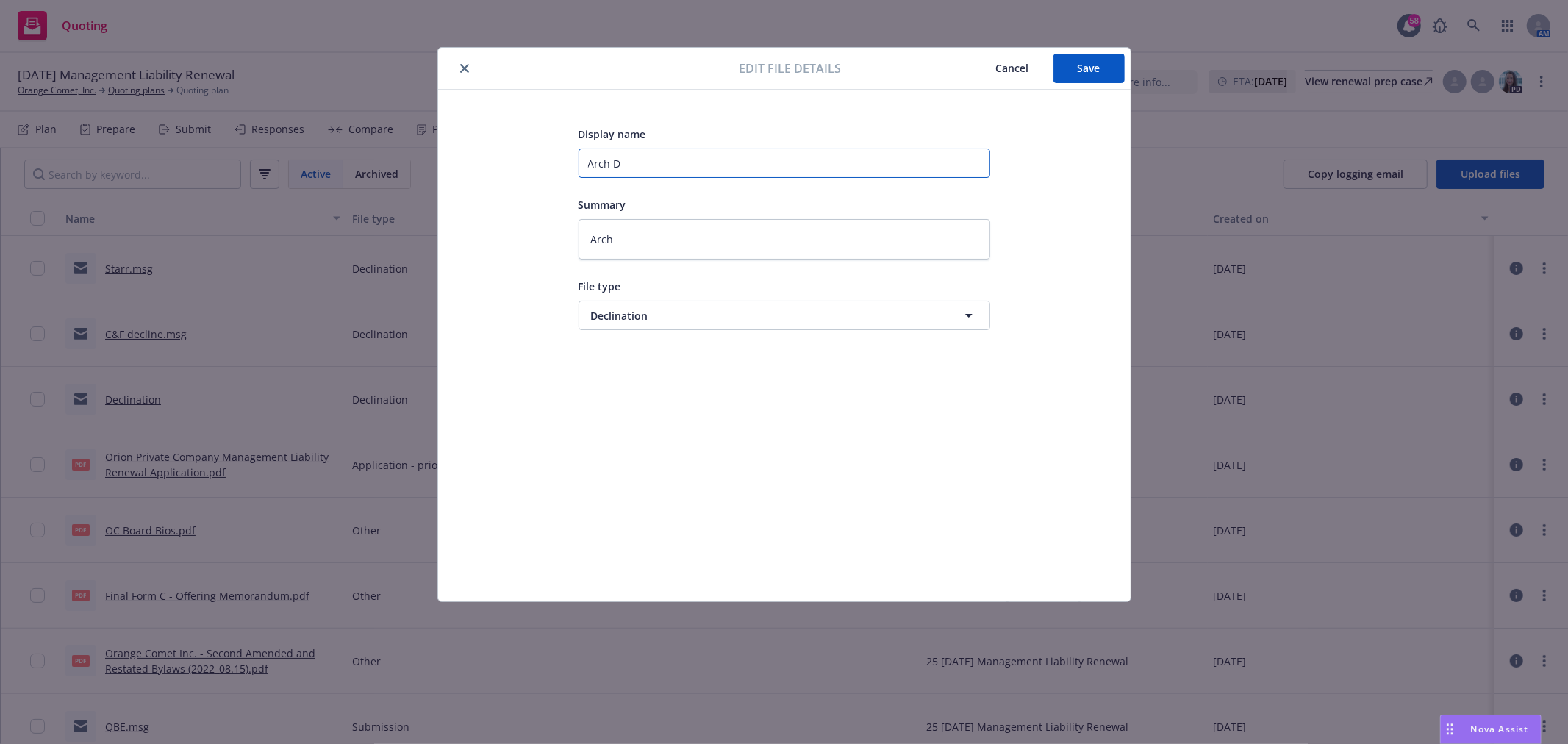
type input "Arch De"
type textarea "x"
type input "Arch D"
type textarea "x"
type input "Arch"
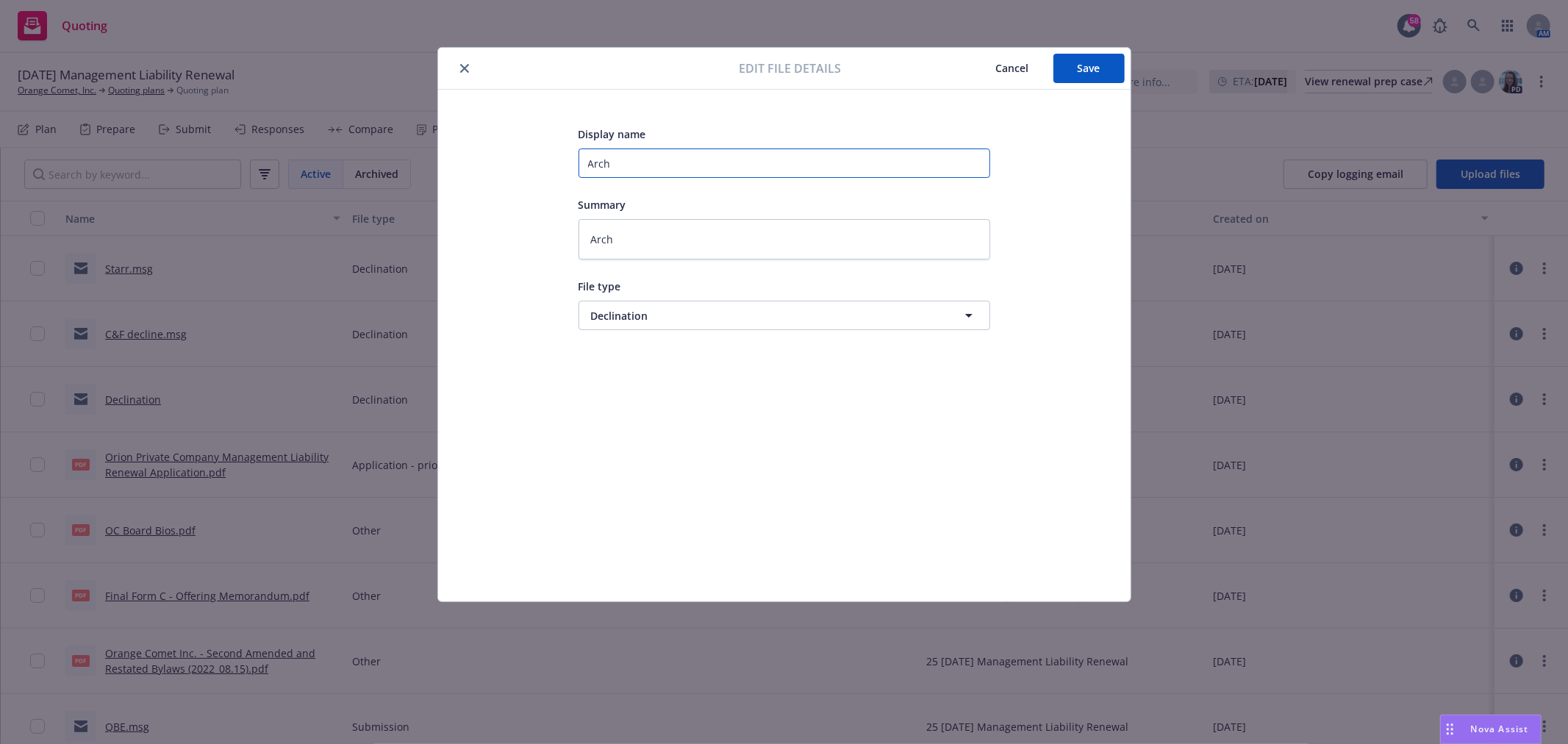
type textarea "x"
type input "Arch d"
type textarea "x"
type input "Arch de"
type textarea "x"
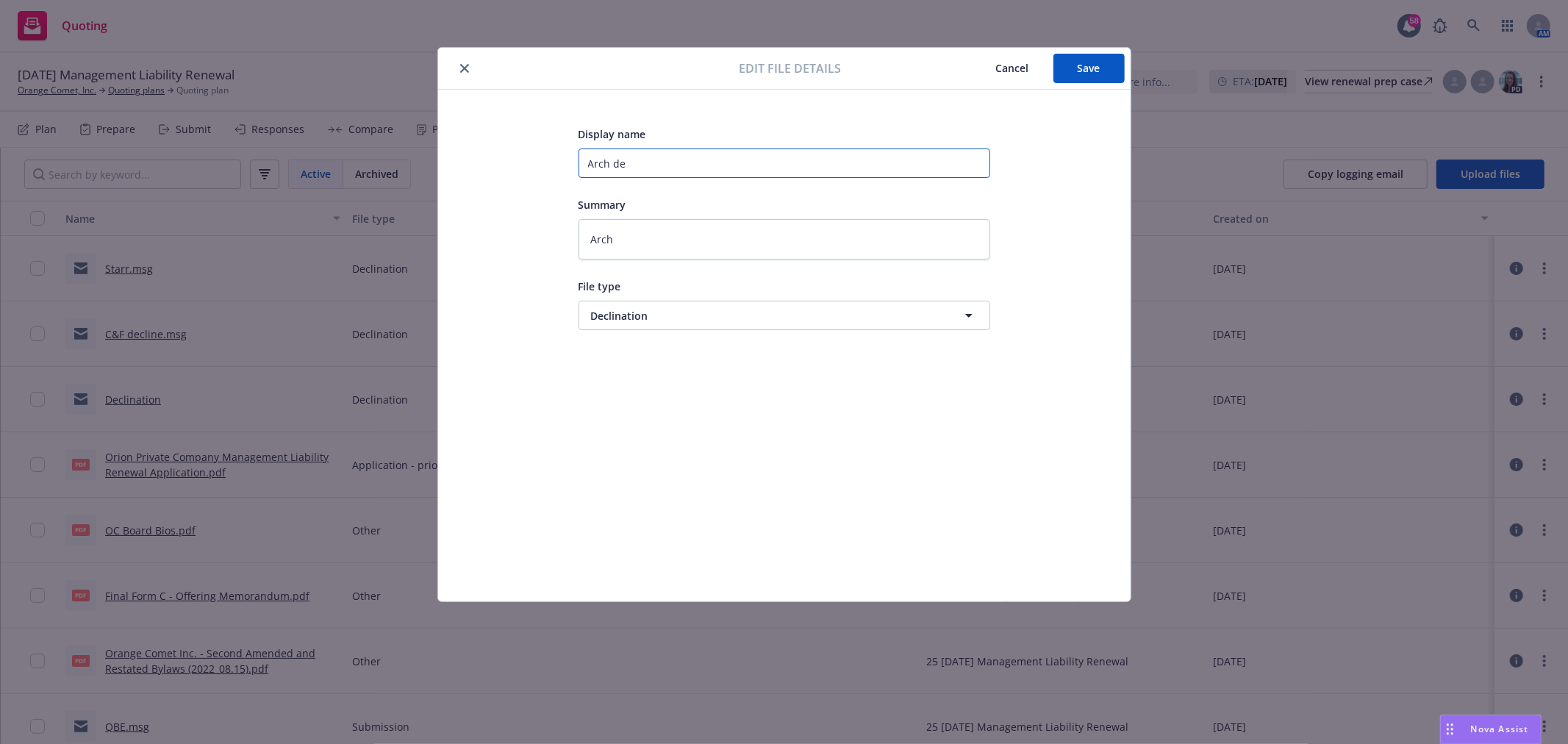
type input "Arch dec"
type textarea "x"
type input "Arch decl"
type textarea "x"
type input "Arch decli"
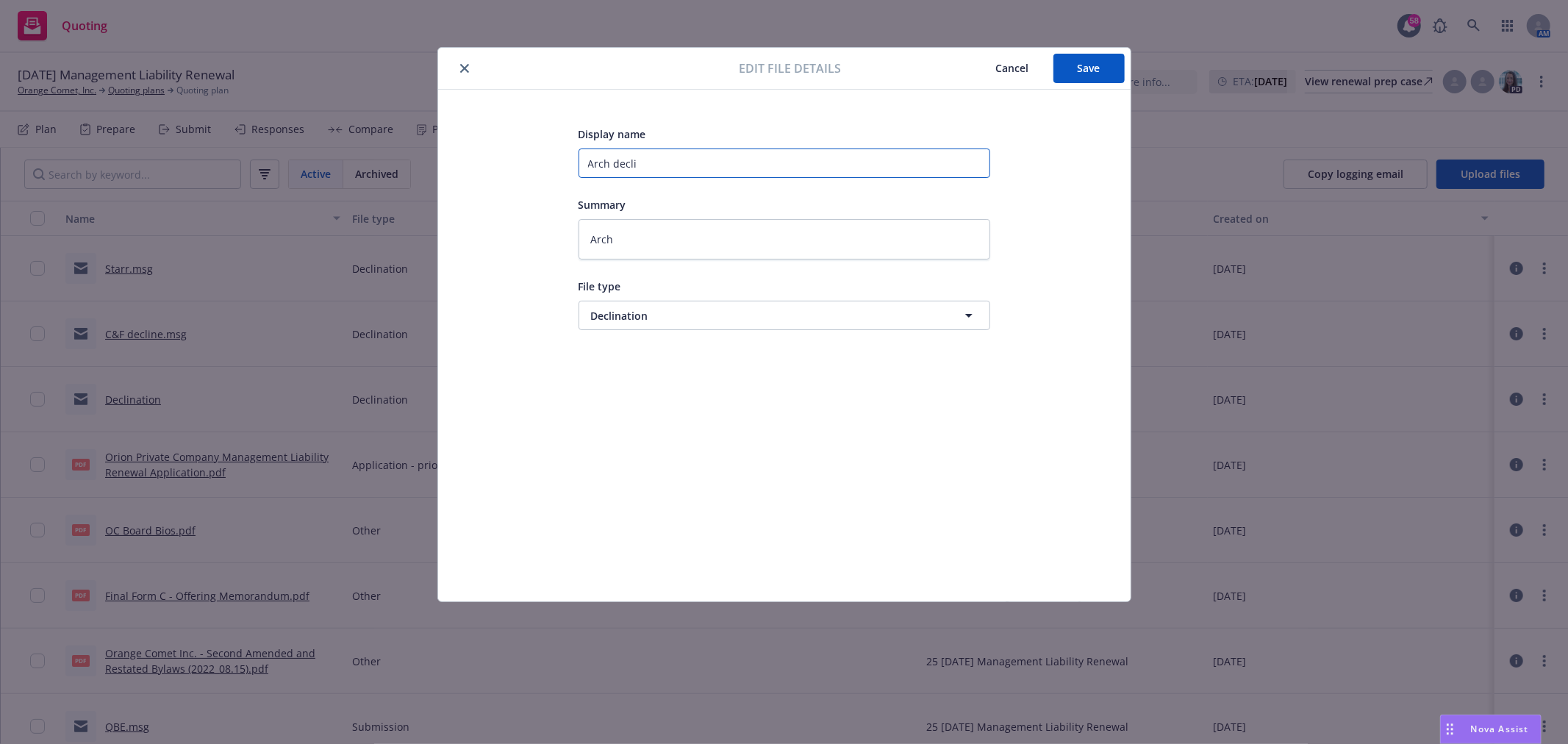
type textarea "x"
type input "Arch declin"
type textarea "x"
type input "Arch decline"
click at [1091, 56] on button "Save" at bounding box center [1088, 68] width 71 height 29
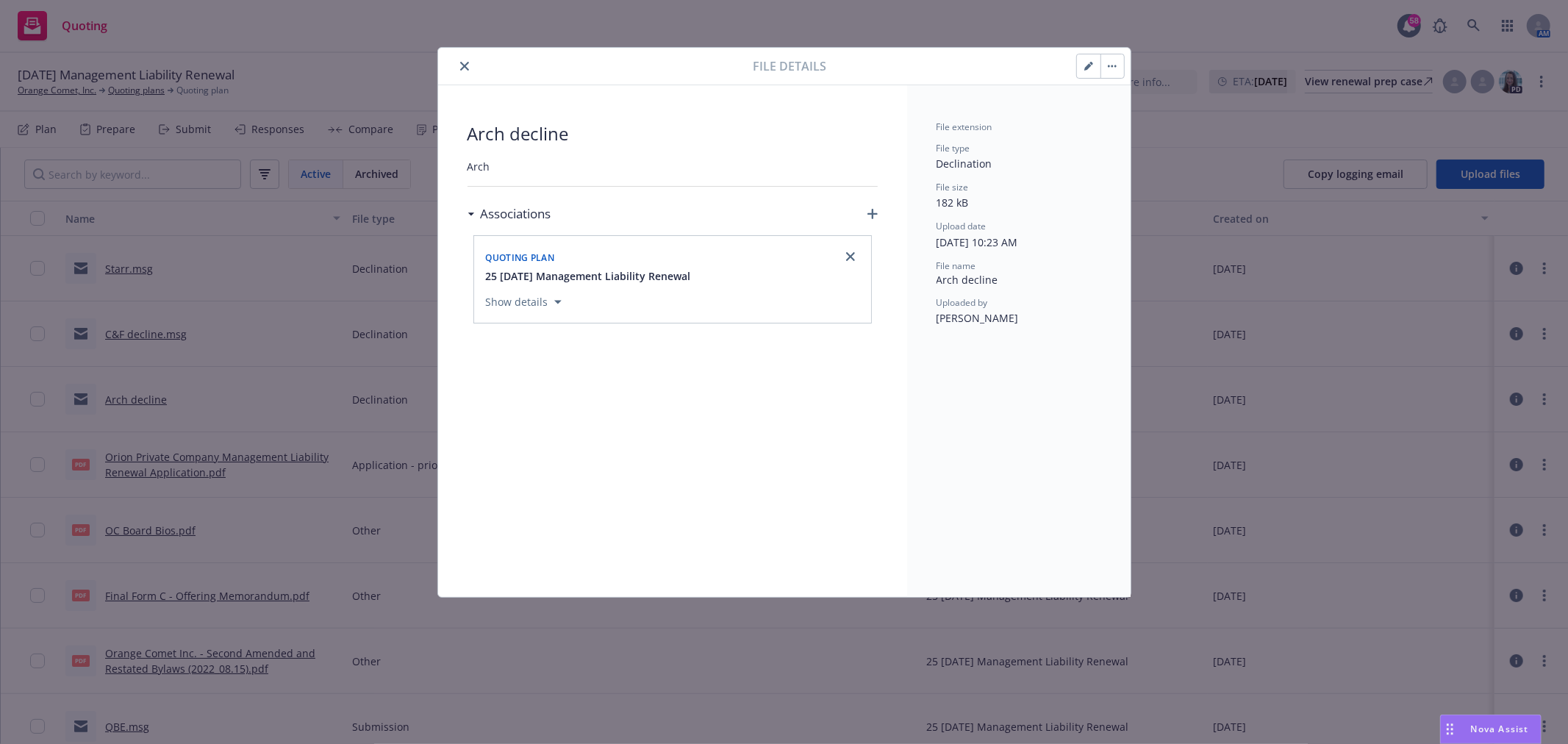
click at [1086, 72] on button "button" at bounding box center [1088, 66] width 24 height 24
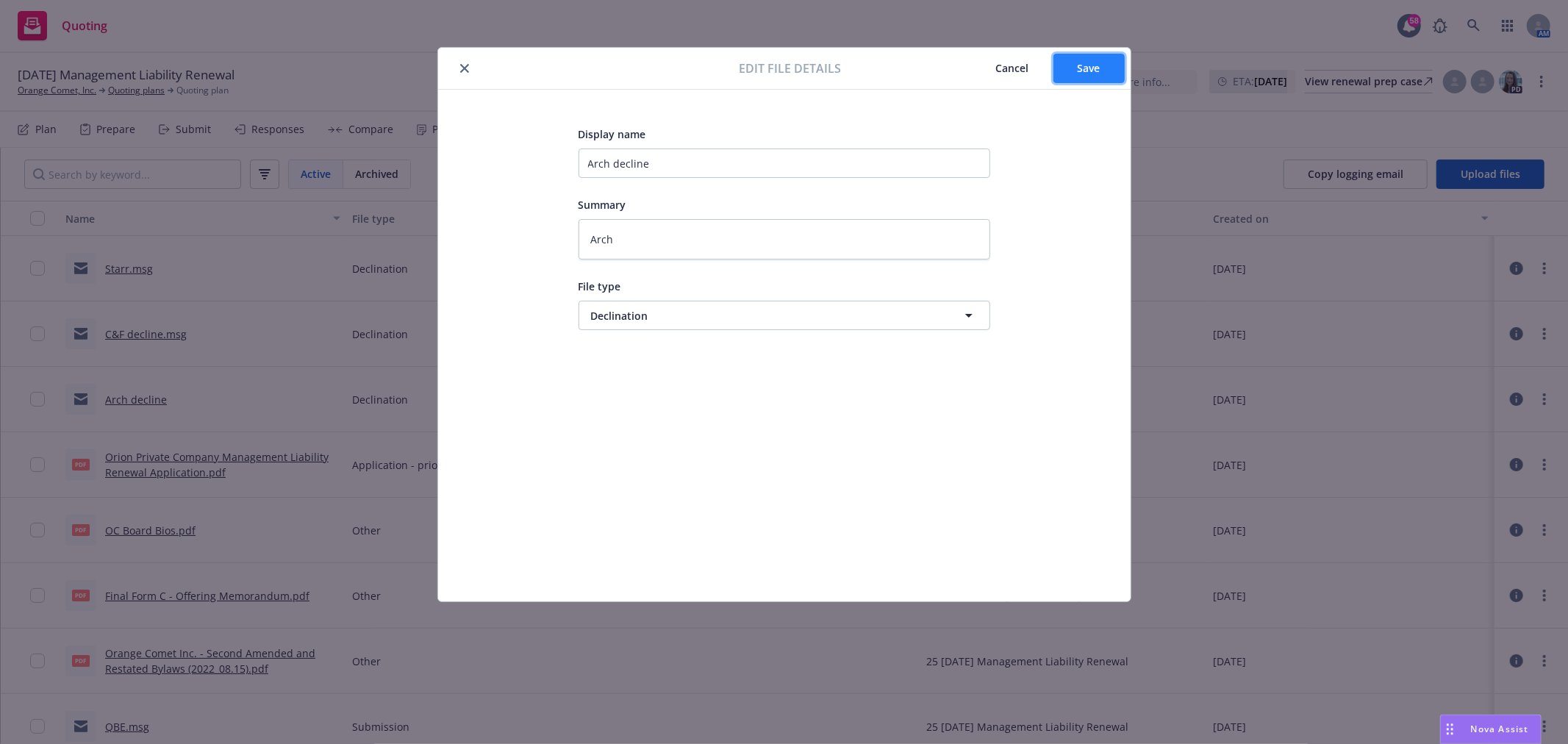
click at [1087, 70] on span "Save" at bounding box center [1088, 67] width 23 height 14
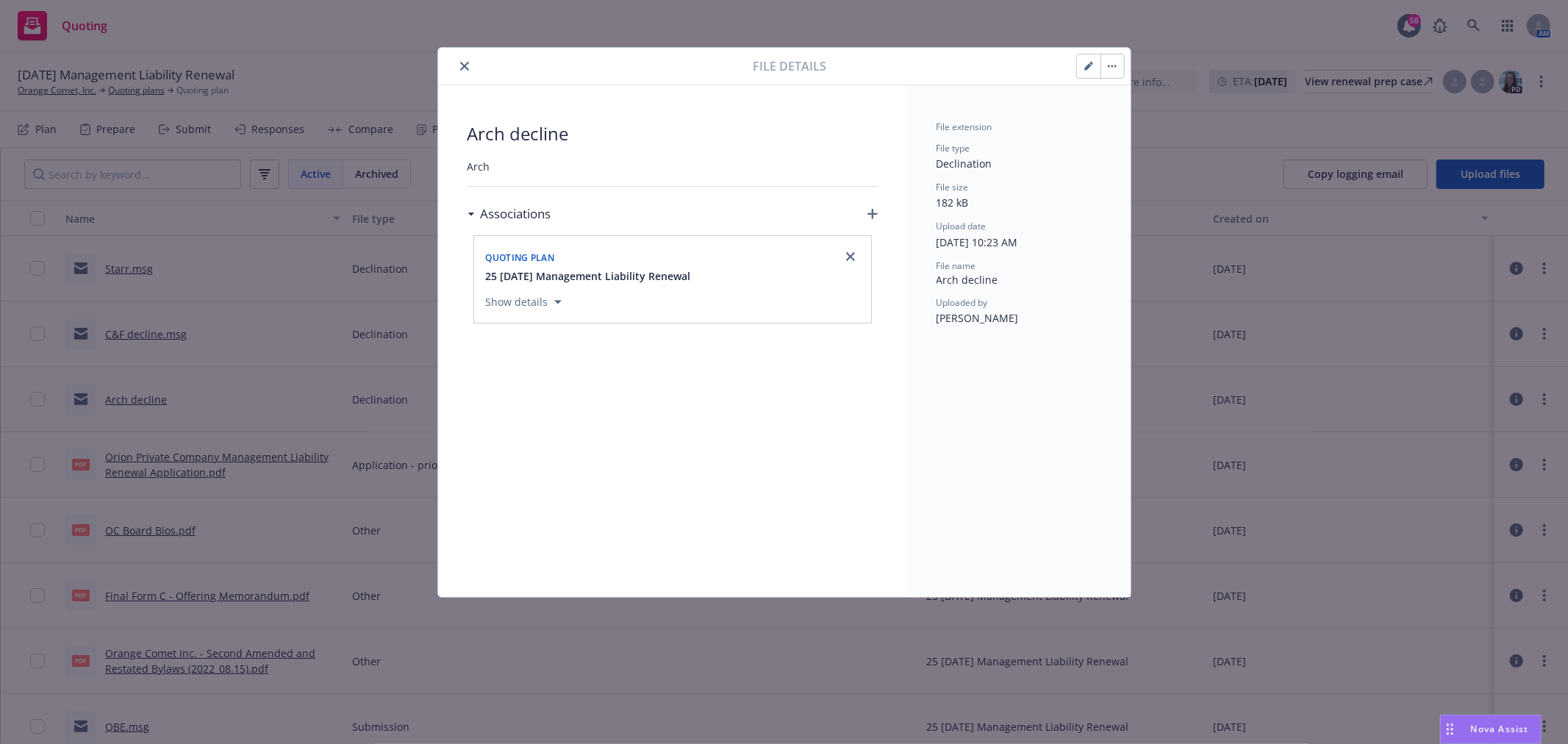
click at [464, 64] on icon "close" at bounding box center [465, 66] width 9 height 9
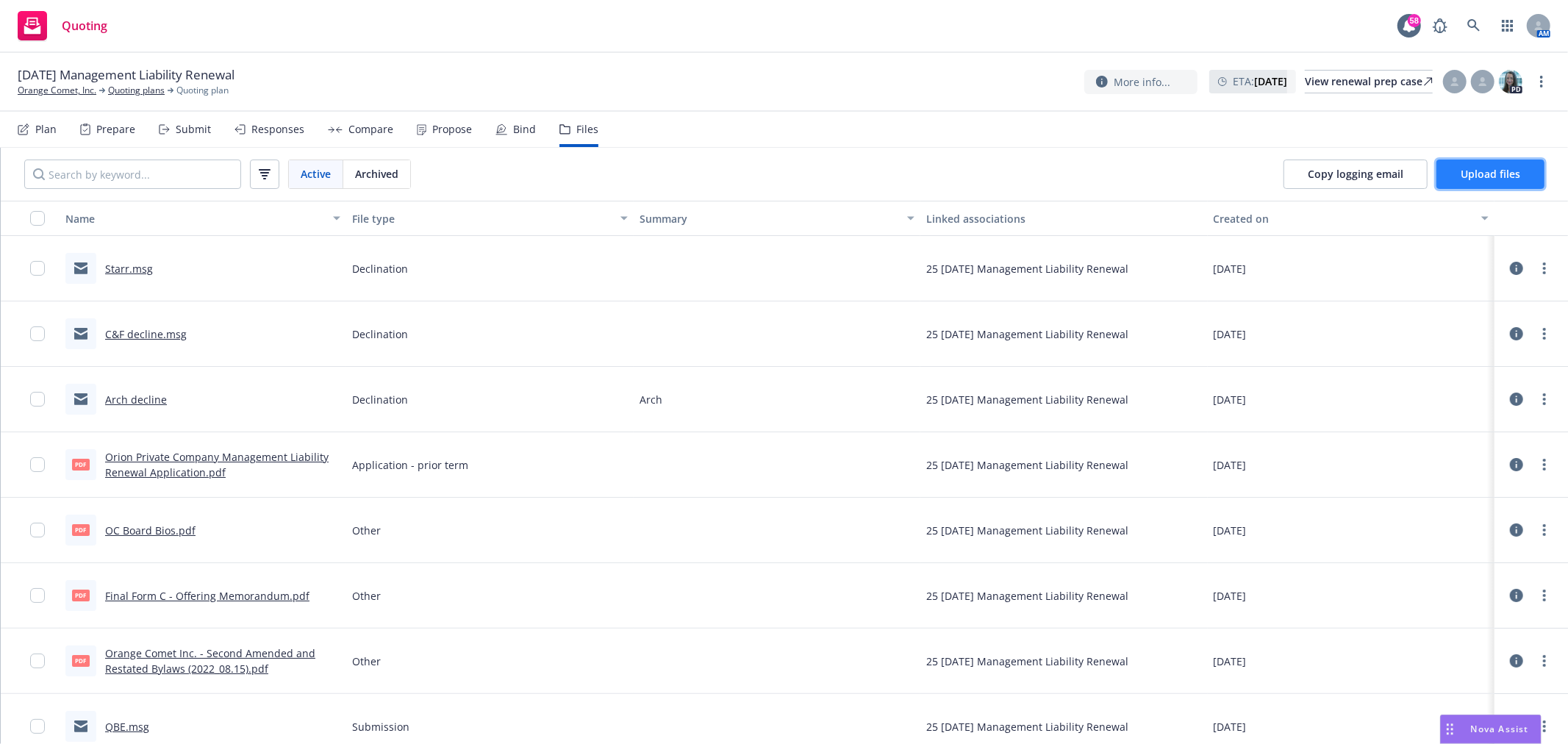
click at [1466, 169] on span "Upload files" at bounding box center [1490, 173] width 59 height 14
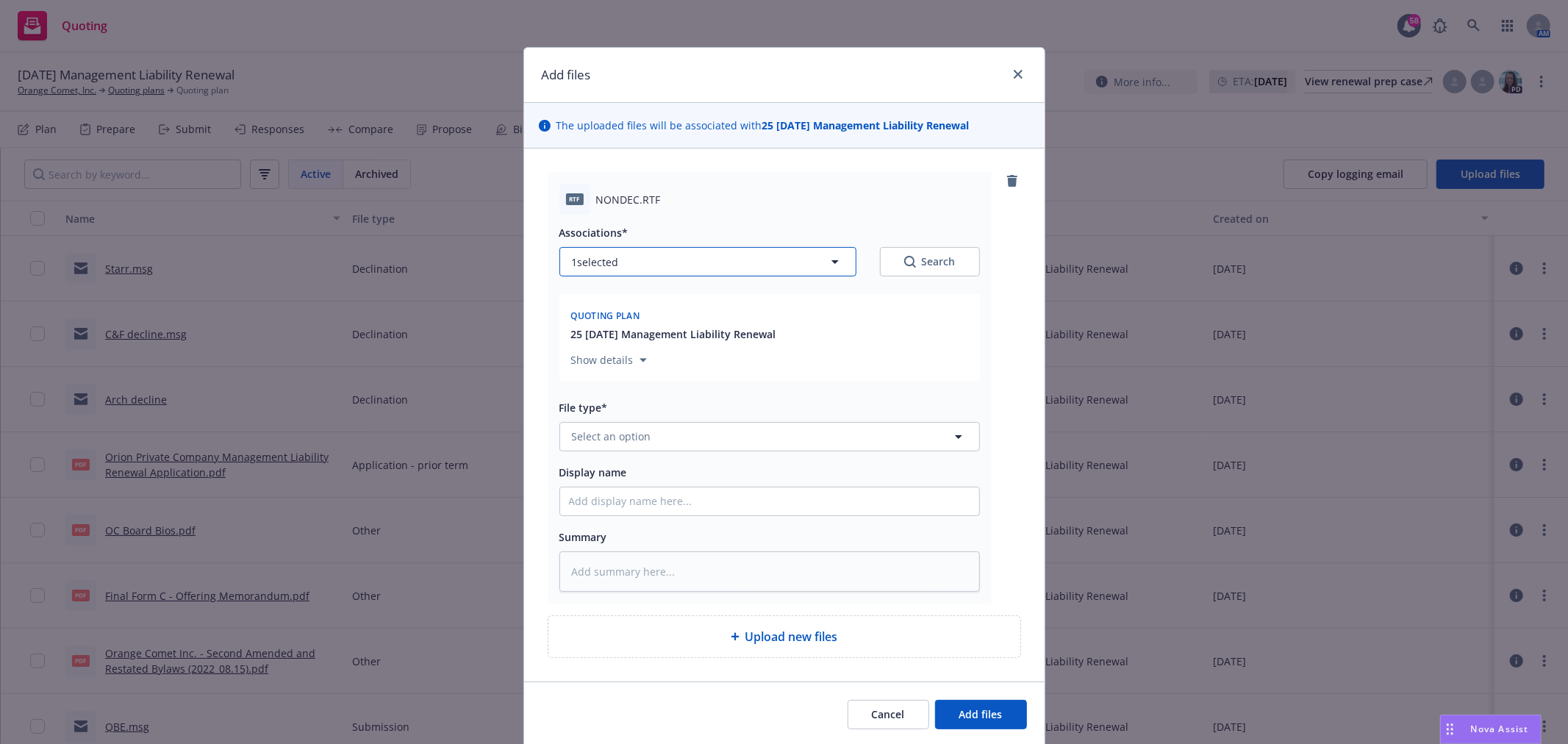
click at [663, 267] on button "1 selected" at bounding box center [708, 261] width 297 height 29
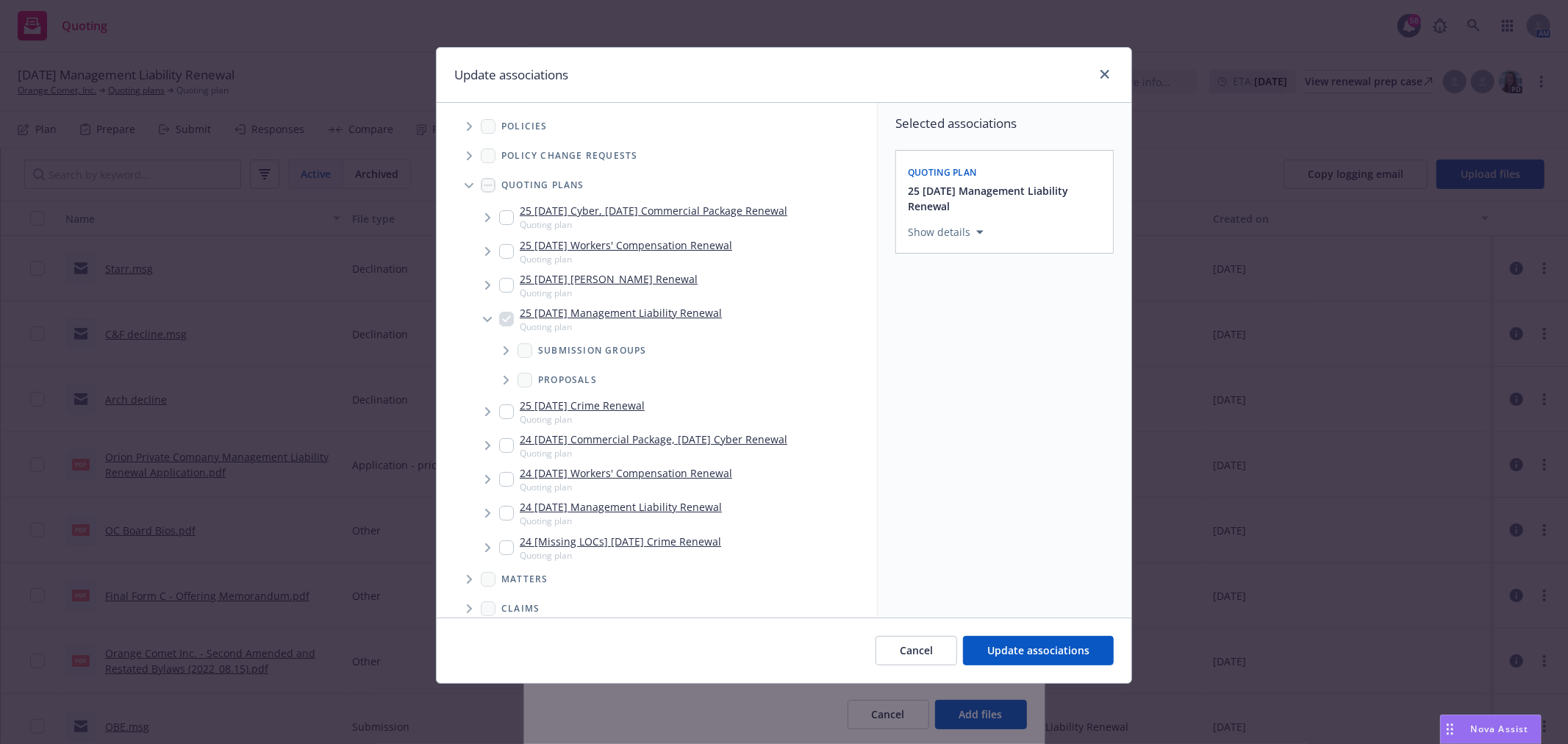
click at [1202, 347] on div "Update associations Accessibility guide for tree Tree Example. Navigate the tre…" at bounding box center [784, 372] width 1568 height 744
click at [890, 652] on button "Cancel" at bounding box center [916, 651] width 82 height 29
type textarea "x"
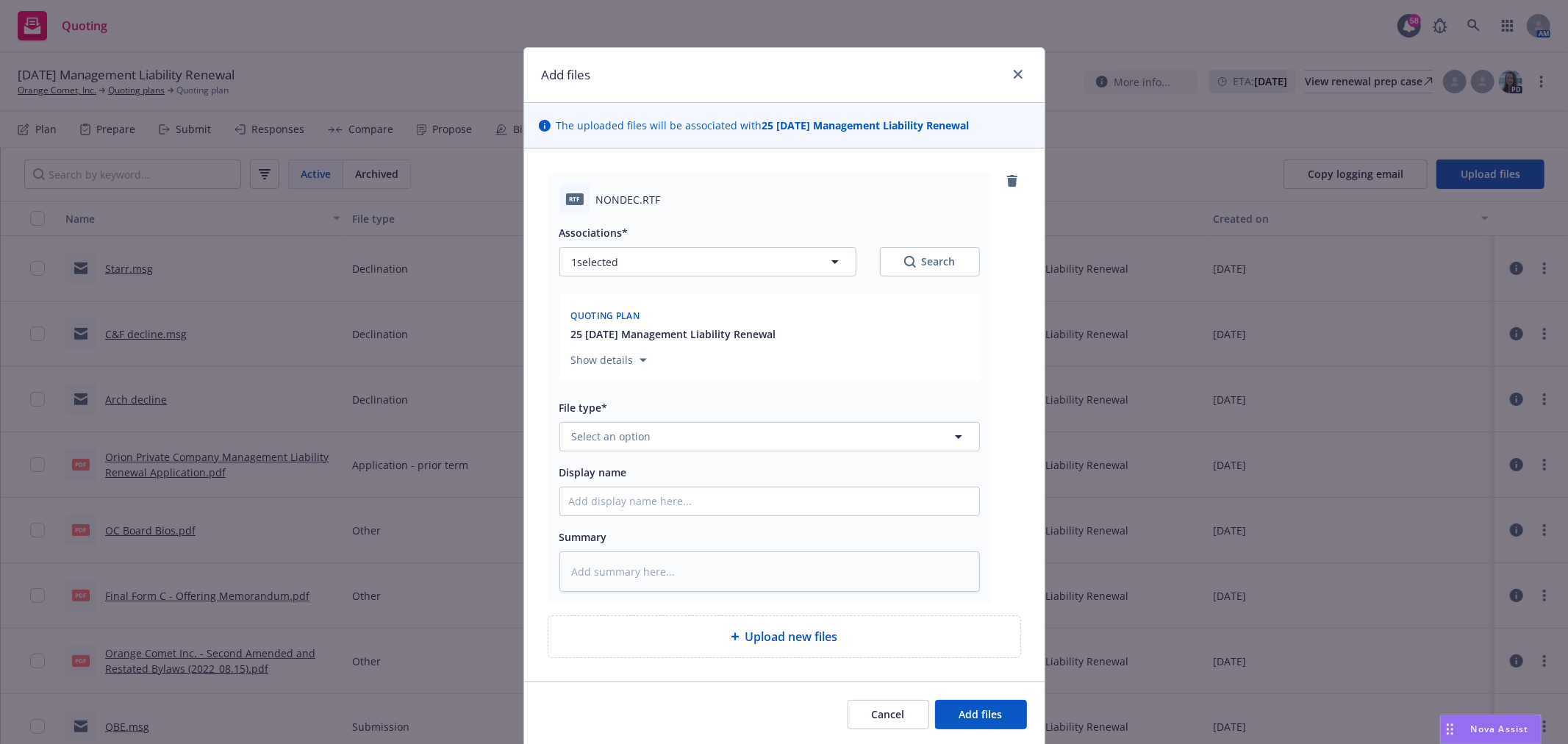
click at [713, 454] on div "Associations* 1 selected Search Quoting plan 25 08/29/25 Management Liability R…" at bounding box center [770, 403] width 420 height 377
click at [705, 437] on button "Select an option" at bounding box center [770, 437] width 420 height 29
type input "deci"
type textarea "x"
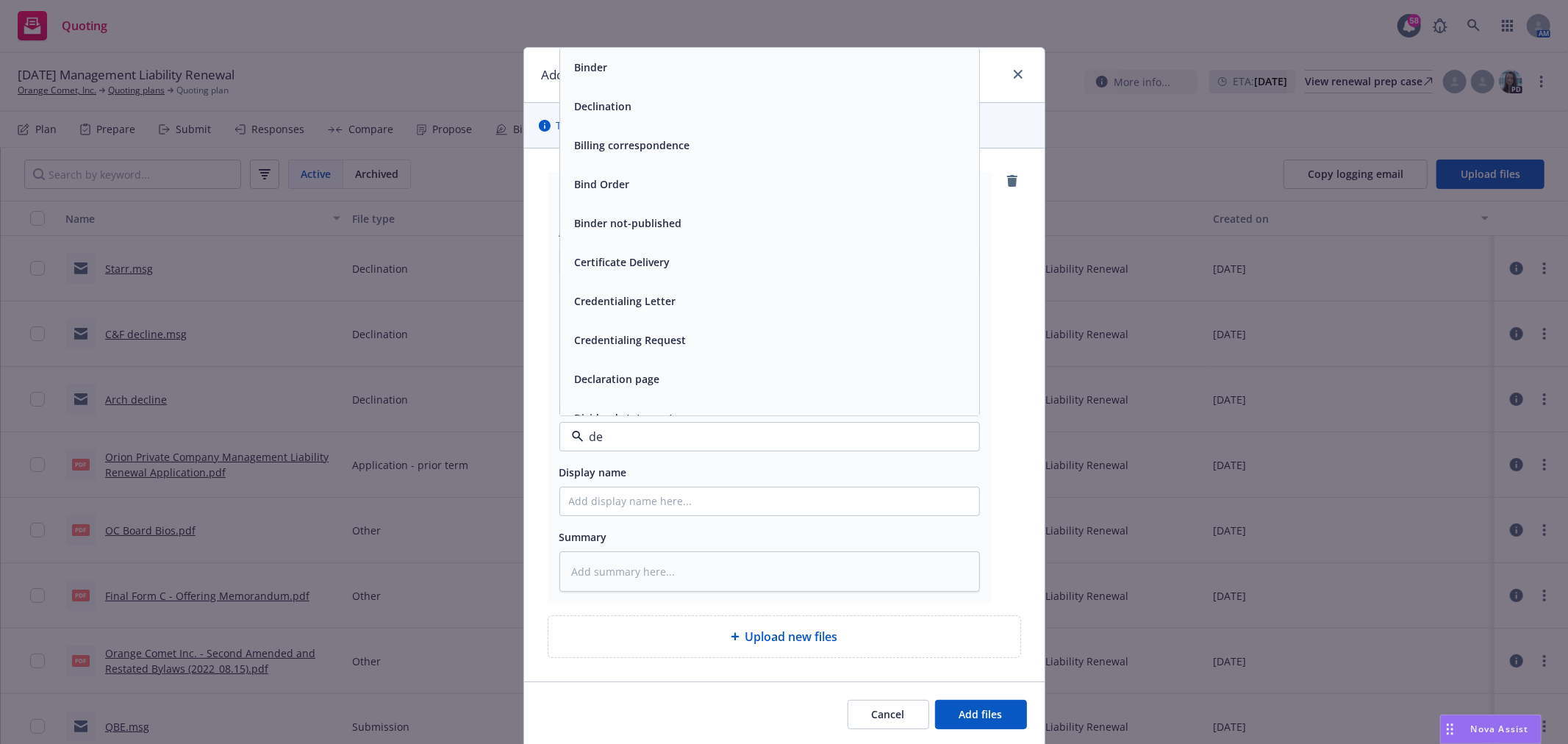
type input "d"
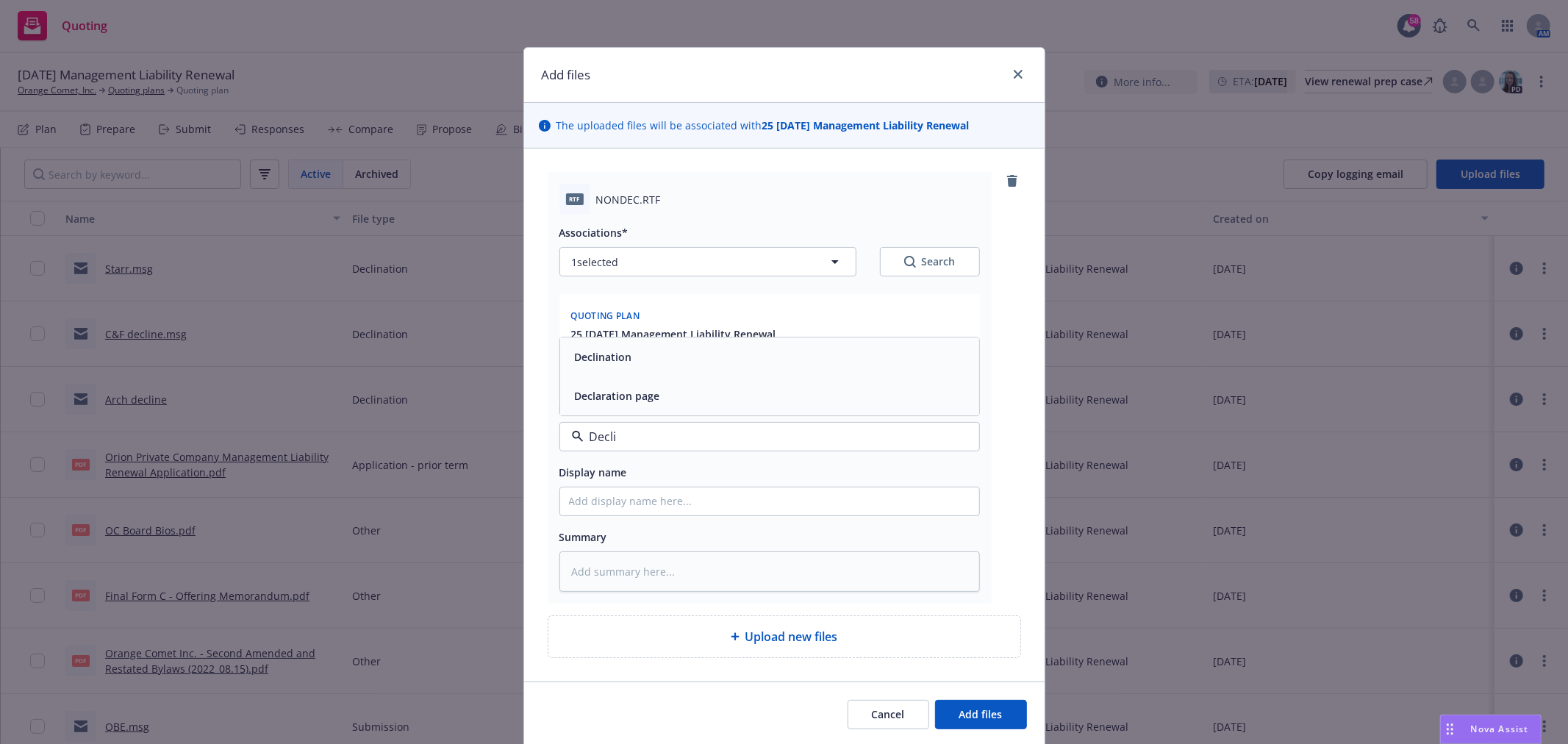
type input "Declin"
click at [695, 414] on div "Declination" at bounding box center [769, 396] width 419 height 39
click at [660, 499] on input "Display name" at bounding box center [769, 502] width 419 height 28
type textarea "x"
type input "C"
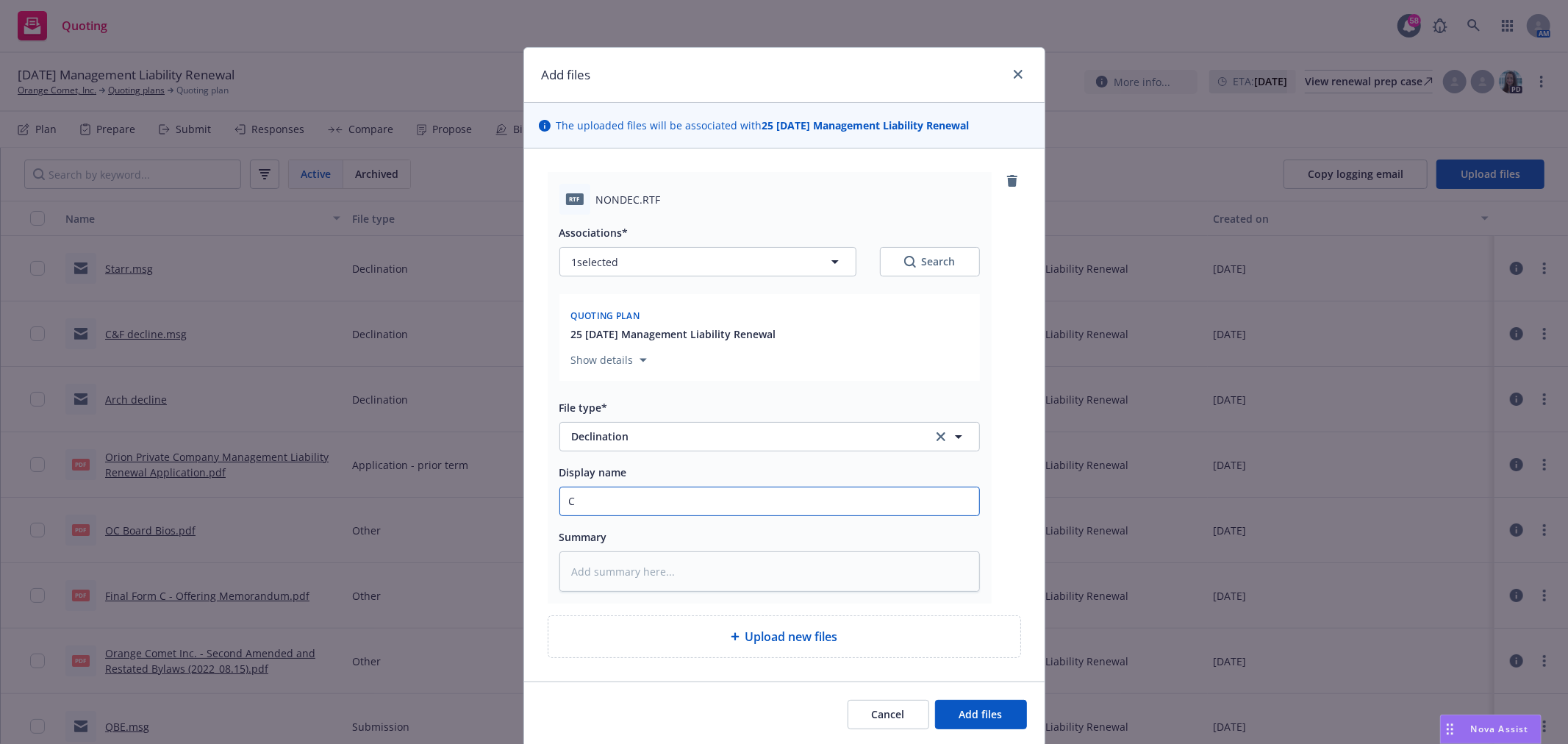
type textarea "x"
type input "Ch"
type textarea "x"
type input "Chu"
type textarea "x"
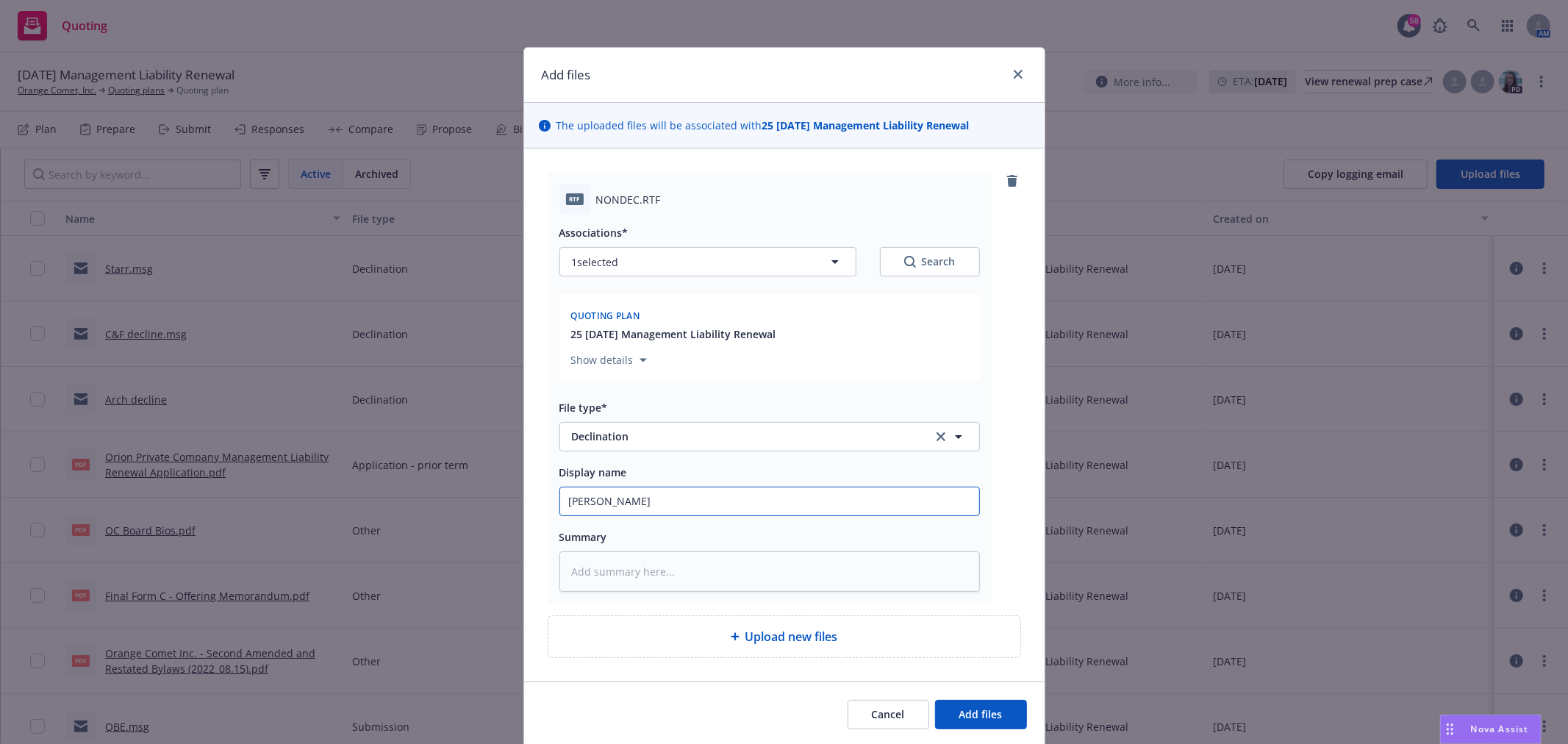
type input "Chub"
type textarea "x"
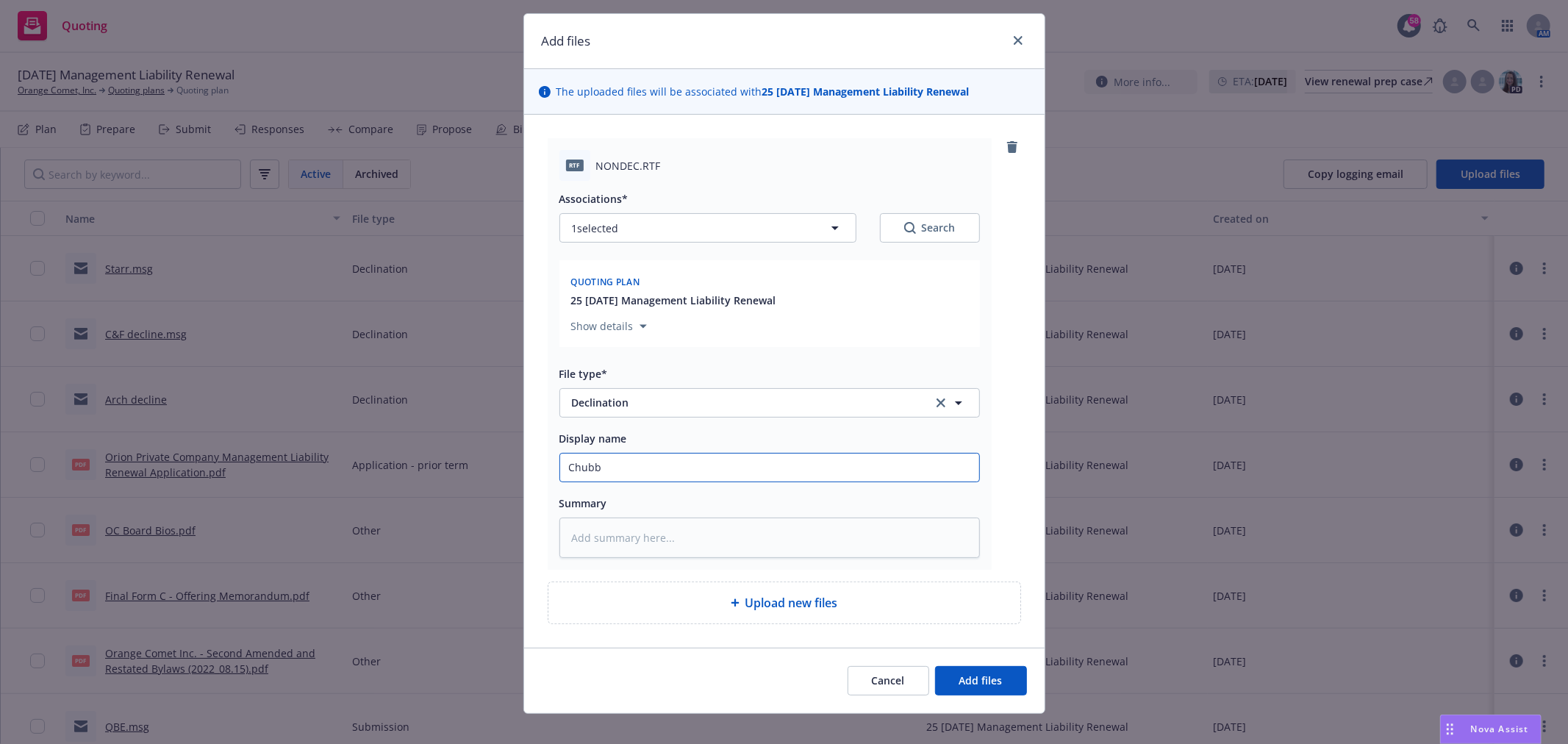
scroll to position [53, 0]
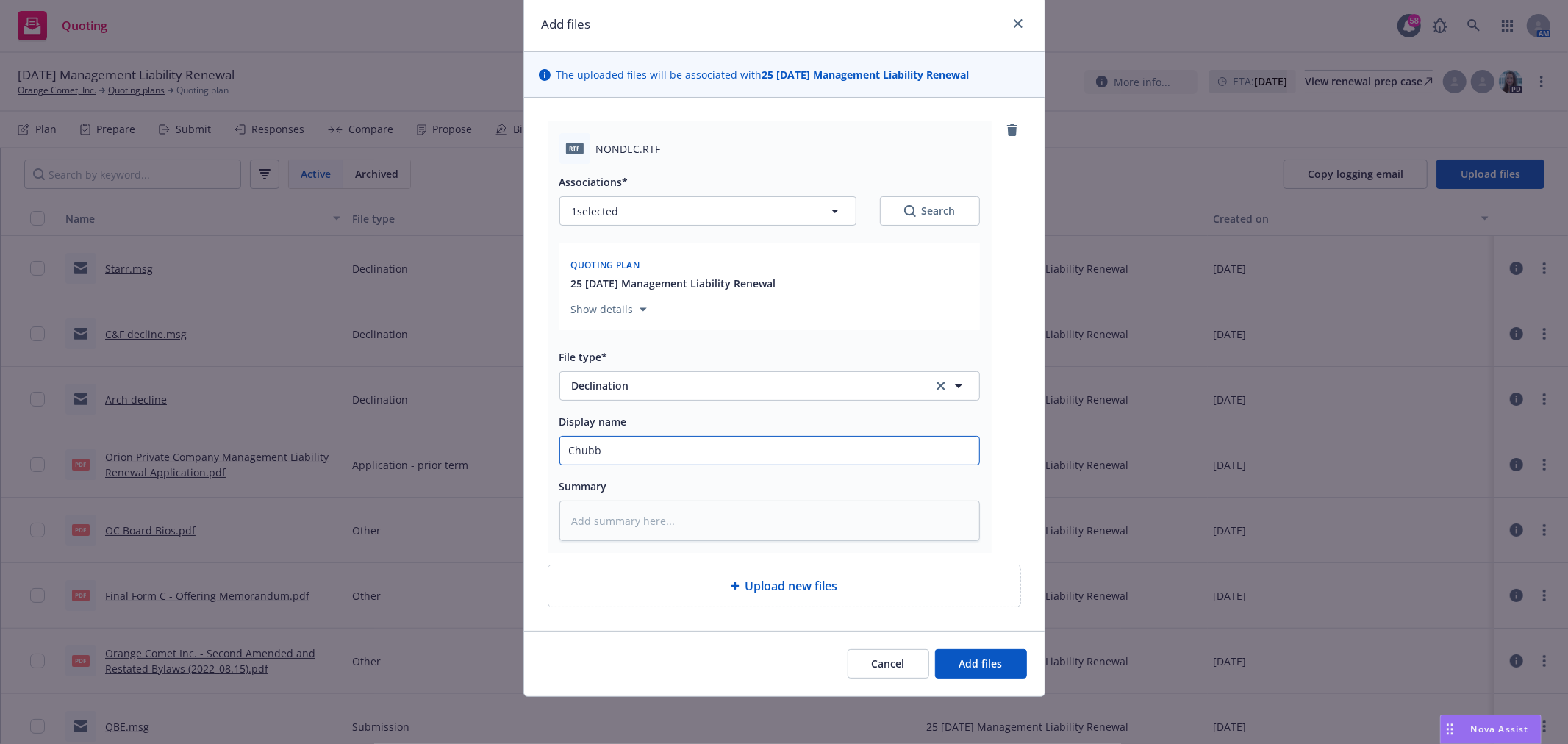
type input "Chubb"
click at [951, 698] on div "Add files The uploaded files will be associated with 25 08/29/25 Management Lia…" at bounding box center [784, 372] width 1568 height 744
click at [946, 652] on button "Add files" at bounding box center [980, 664] width 92 height 29
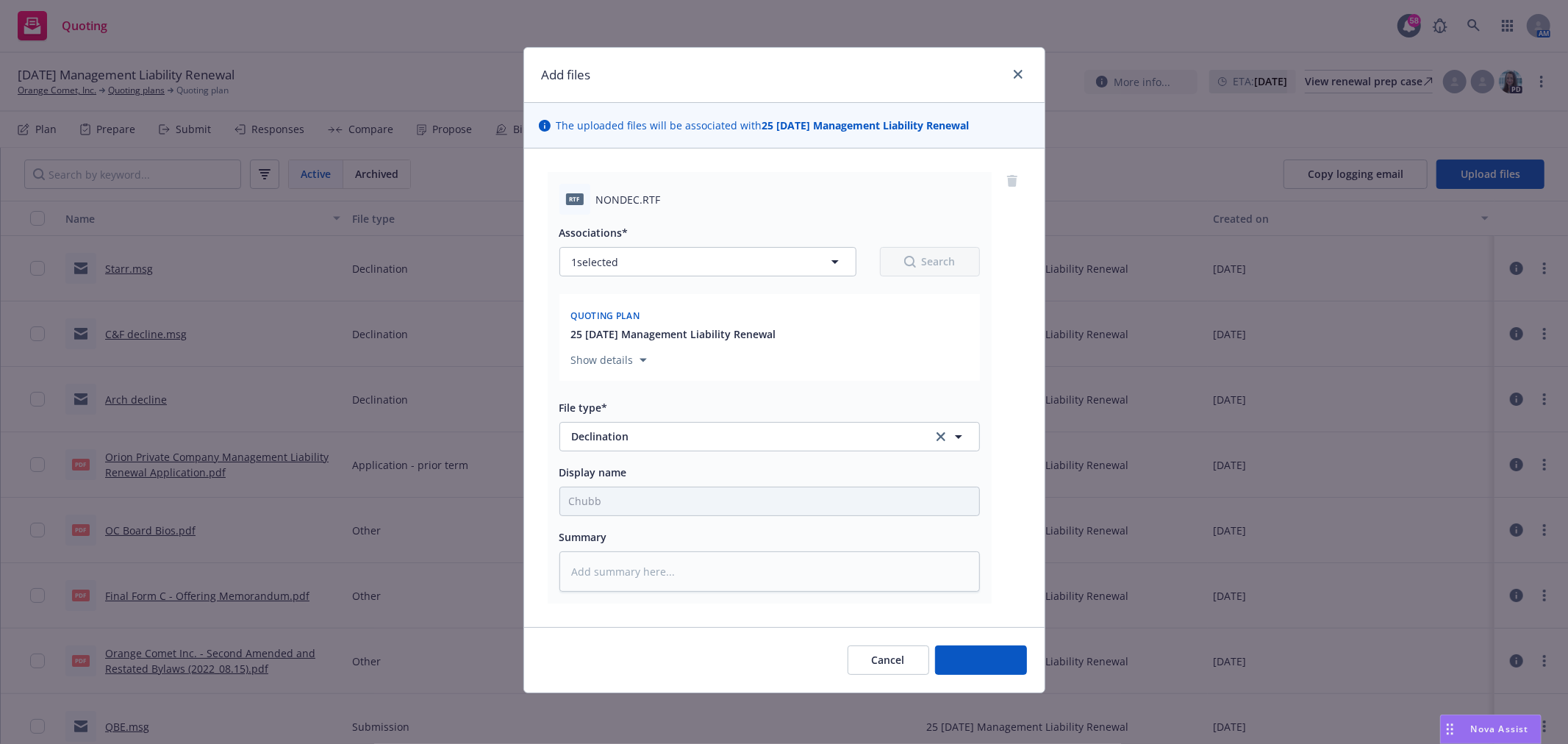
type textarea "x"
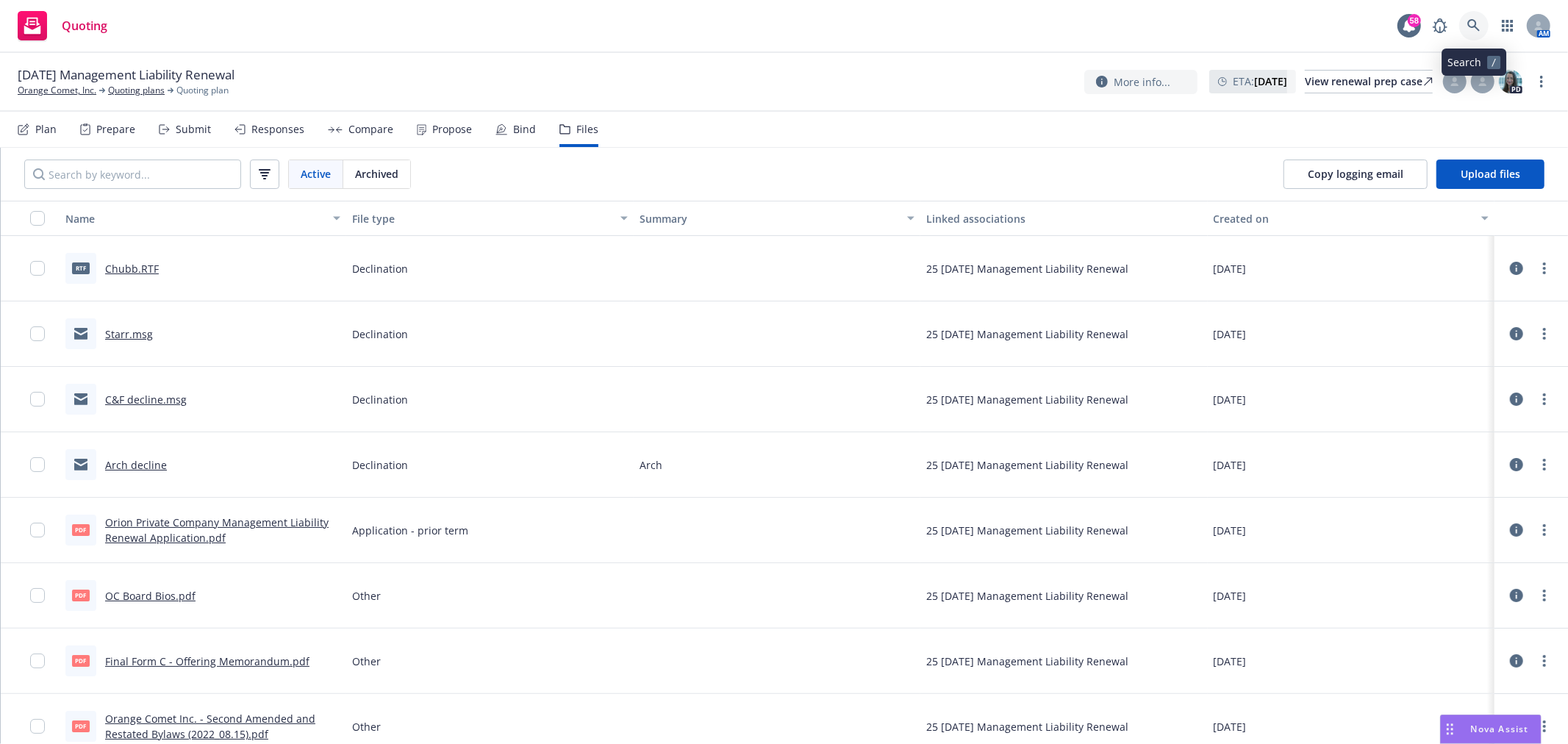
click at [1471, 22] on icon at bounding box center [1473, 25] width 14 height 14
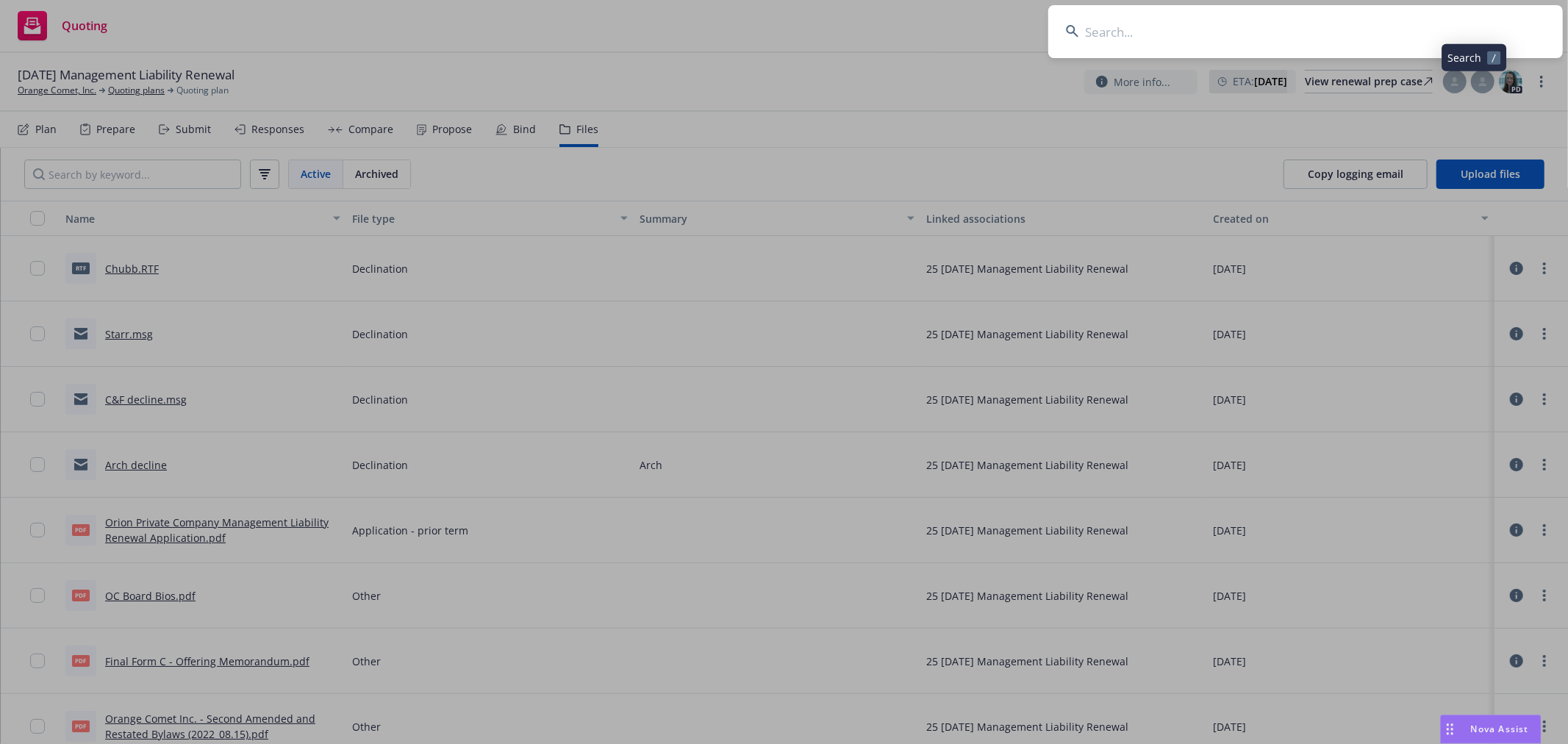
click at [1372, 38] on input at bounding box center [1305, 32] width 514 height 53
type input "nautilus"
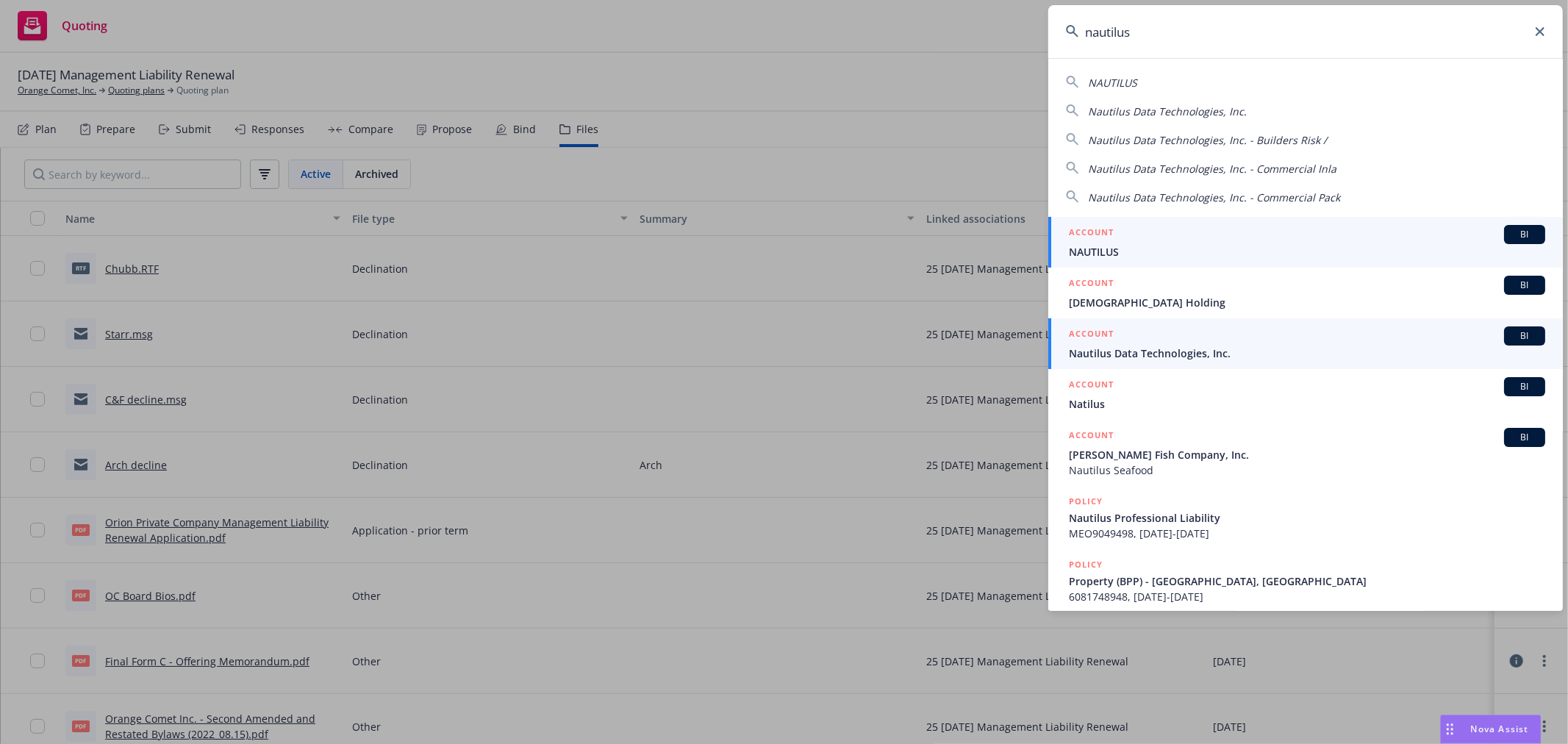
click at [1270, 341] on div "ACCOUNT BI" at bounding box center [1306, 336] width 476 height 19
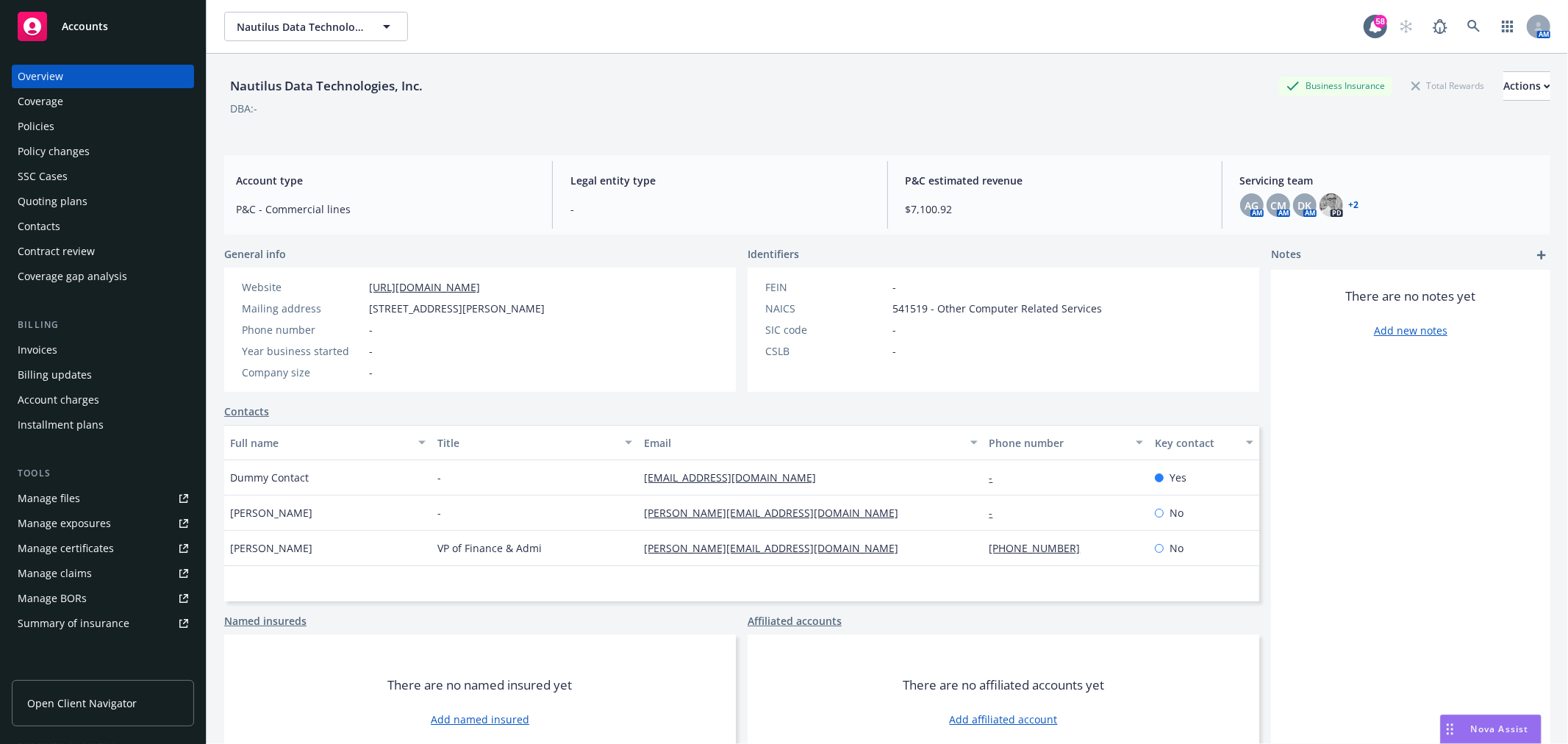
click at [78, 202] on div "Quoting plans" at bounding box center [52, 201] width 70 height 24
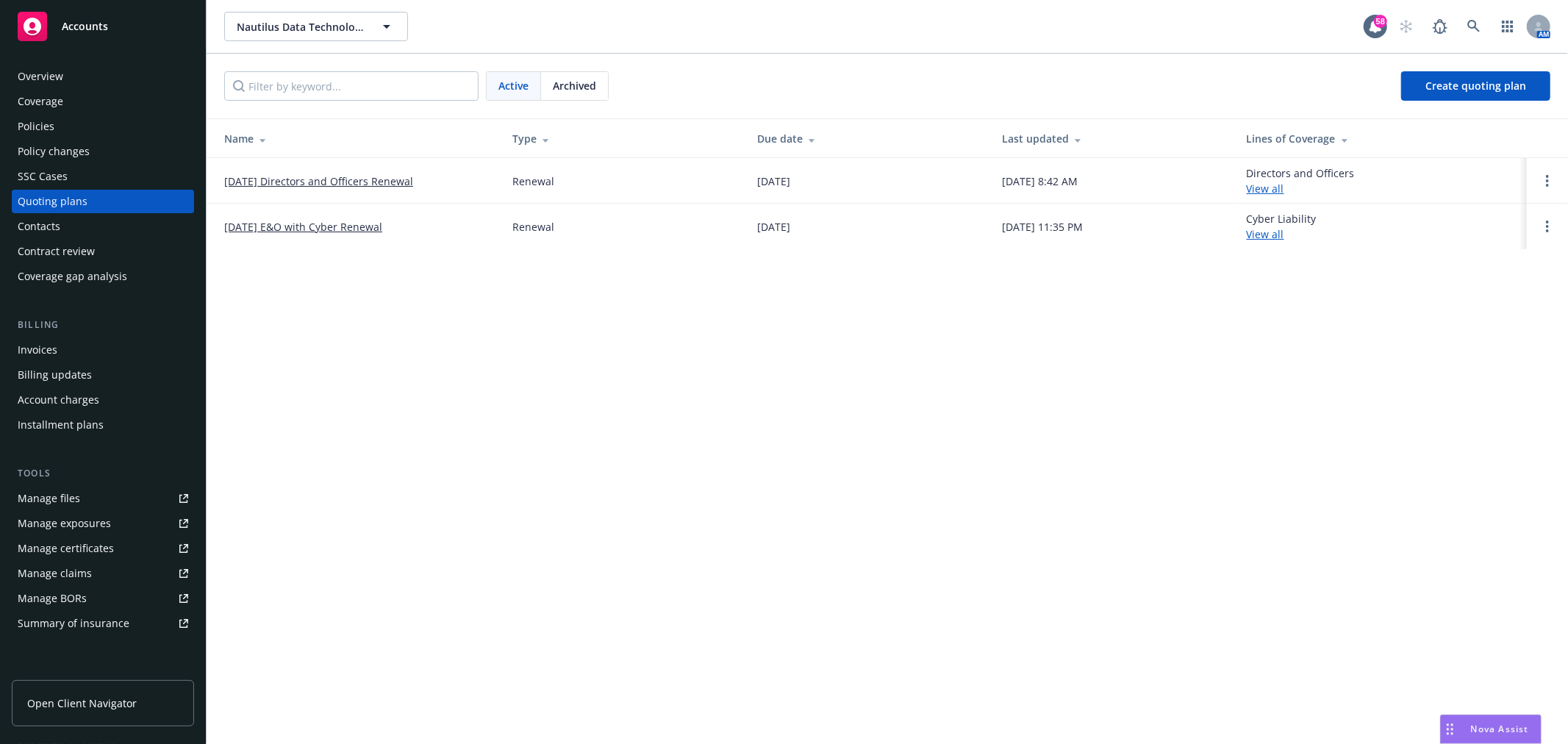
click at [37, 65] on div "Overview" at bounding box center [40, 76] width 46 height 24
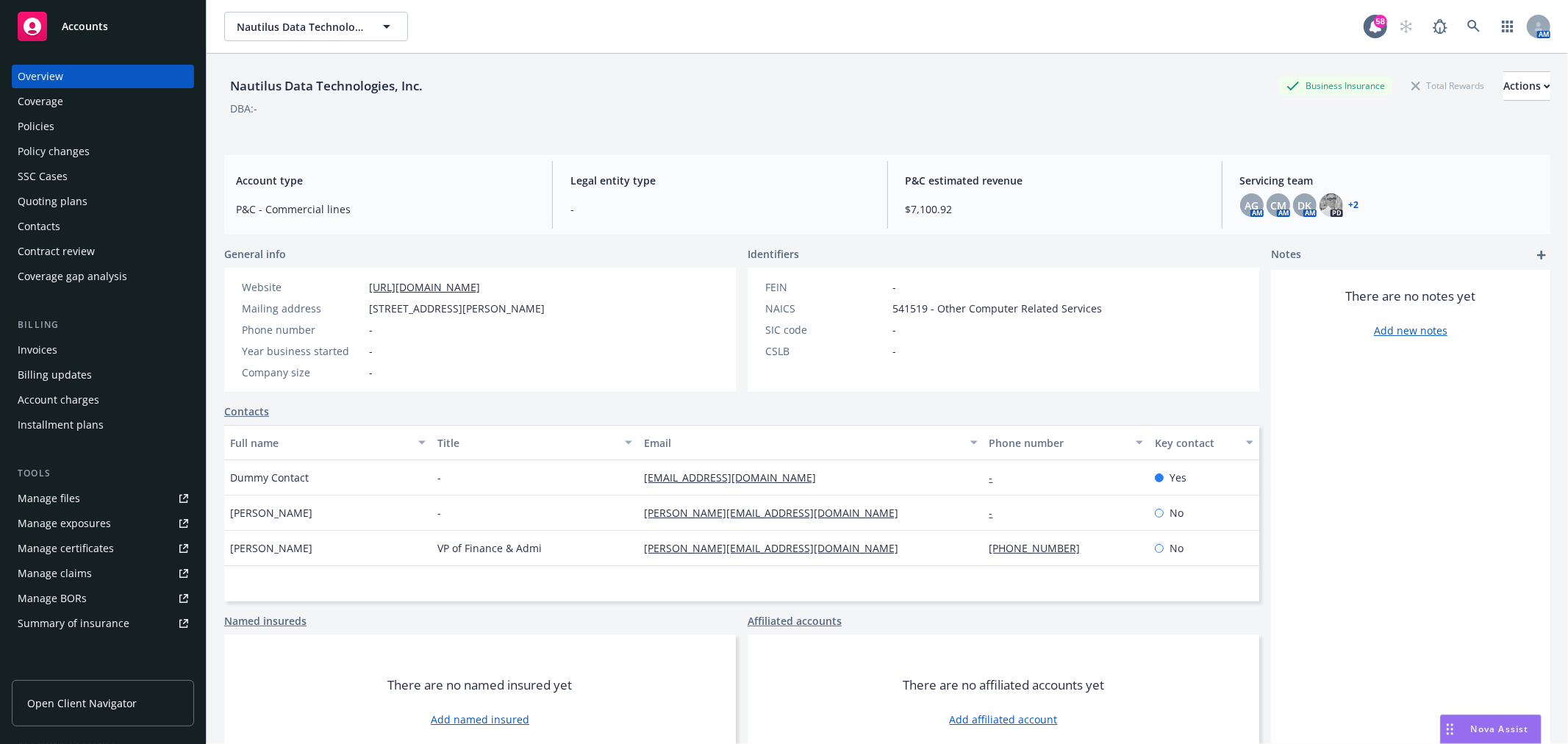
click at [1349, 201] on link "+ 2" at bounding box center [1353, 206] width 10 height 9
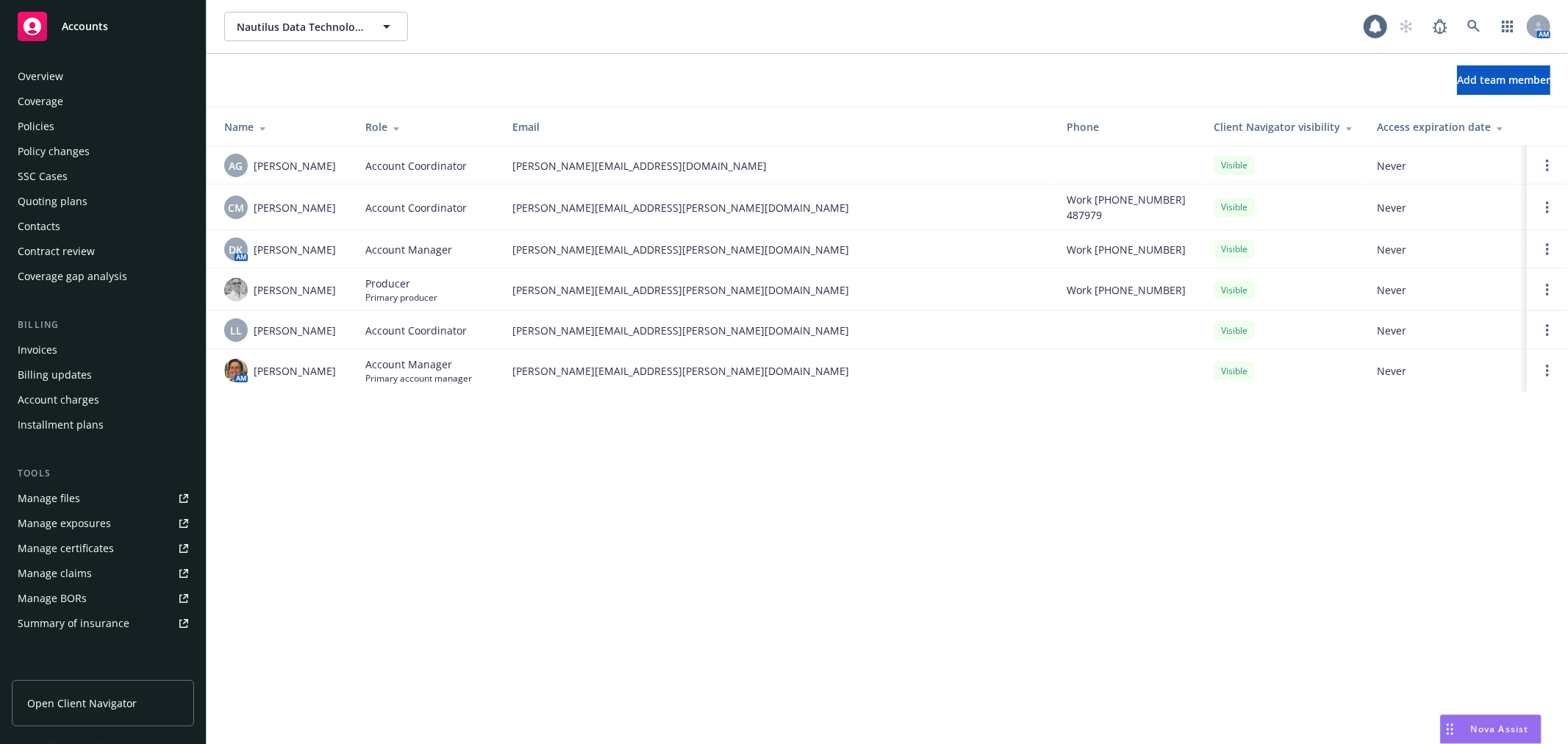
scroll to position [214, 0]
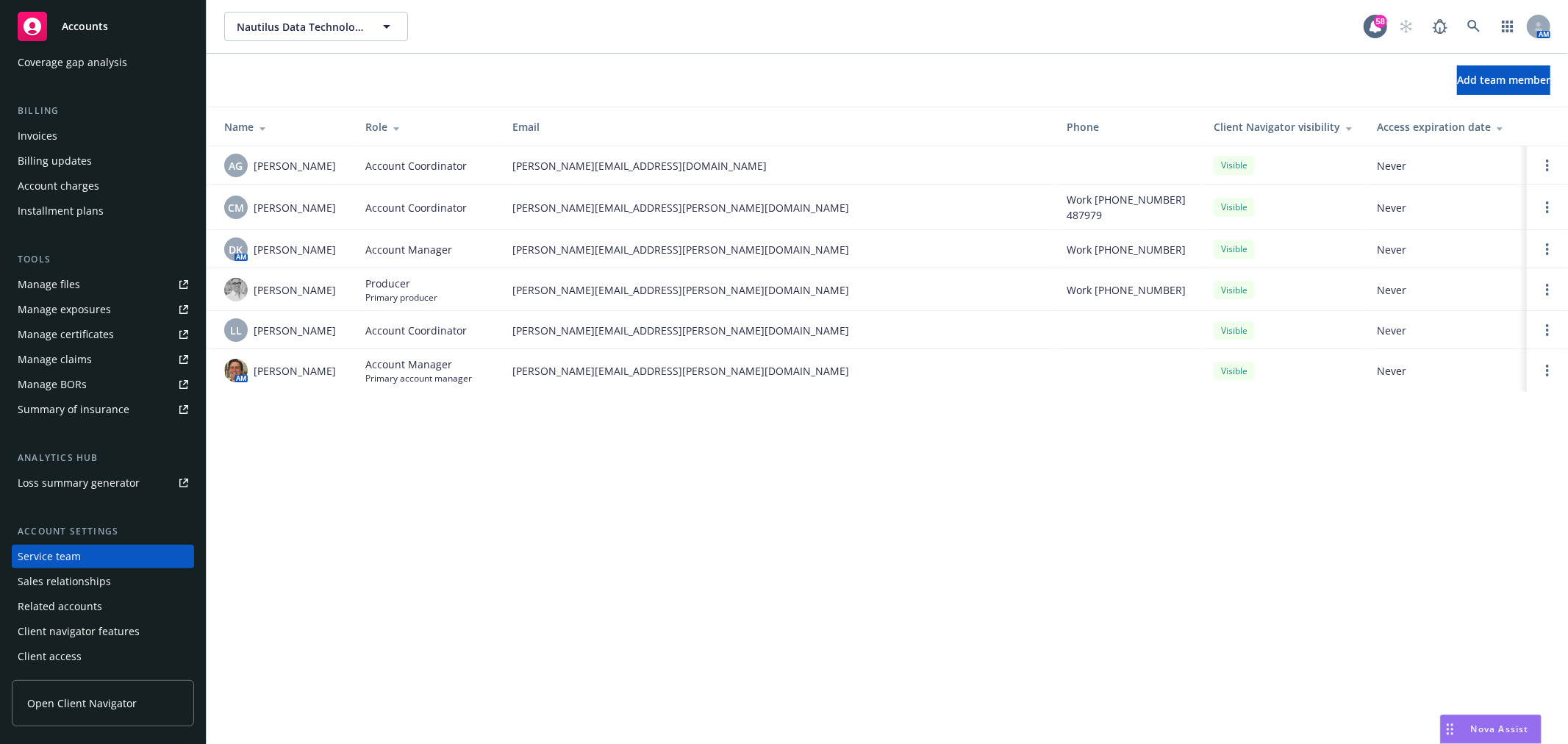
click at [1340, 668] on div "Nautilus Data Technologies, Inc. Nautilus Data Technologies, Inc. 58 AM Add tea…" at bounding box center [887, 372] width 1361 height 744
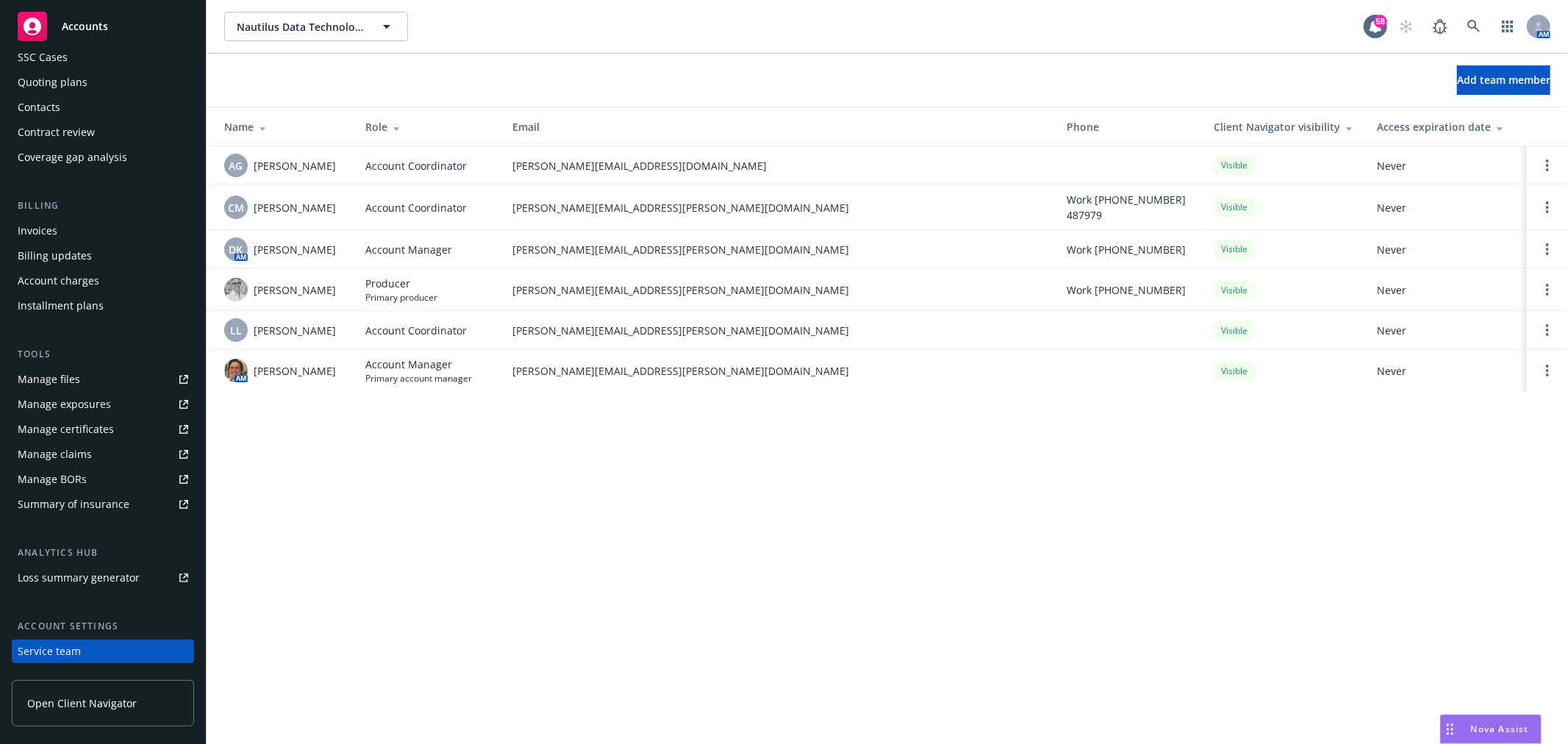
scroll to position [0, 0]
